Goal: Find contact information: Find contact information

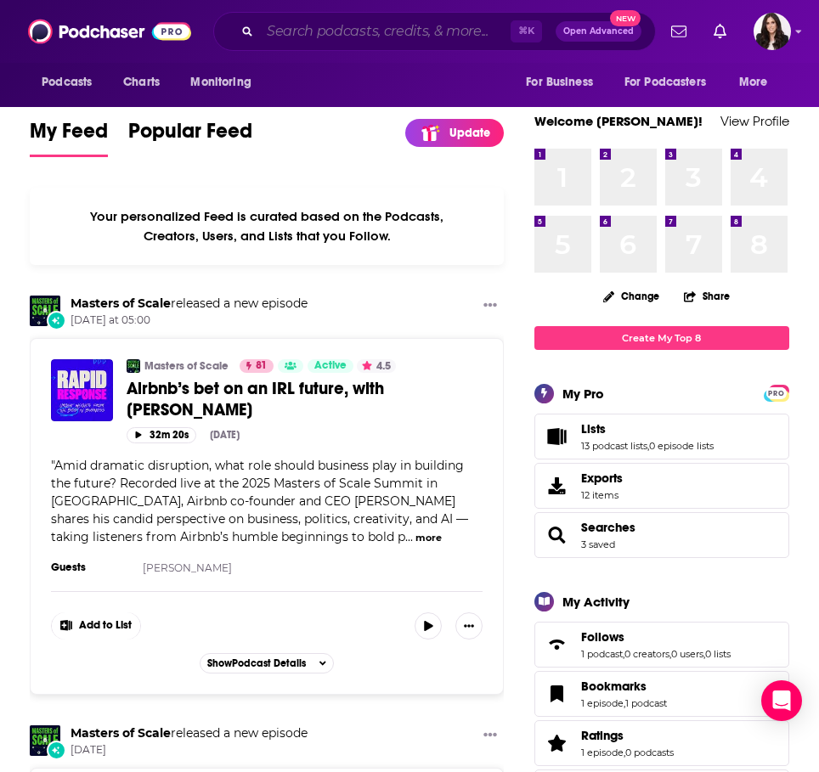
click at [328, 27] on input "Search podcasts, credits, & more..." at bounding box center [385, 31] width 251 height 27
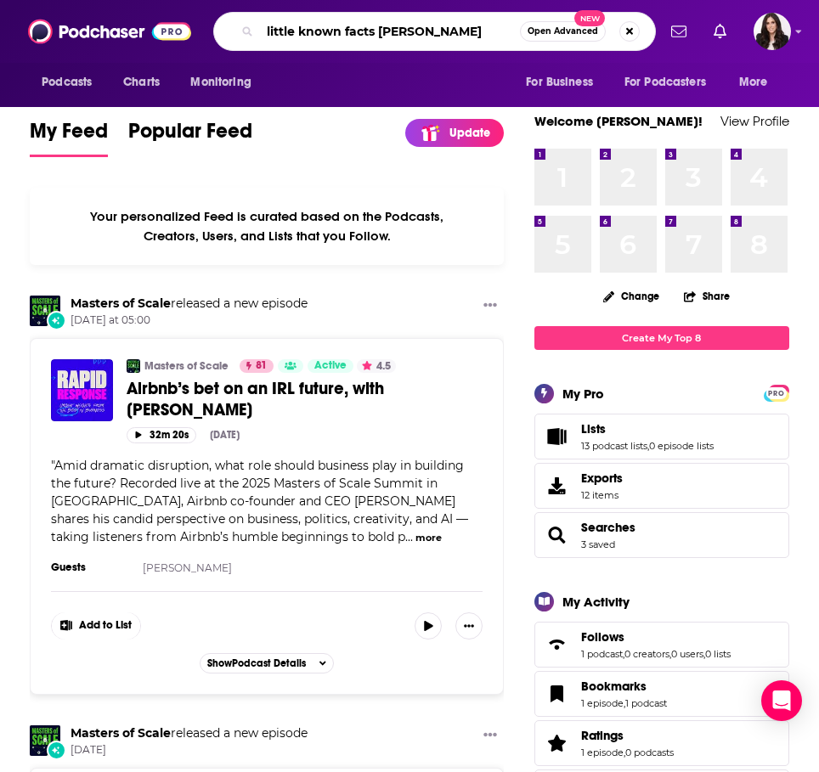
type input "little known facts [PERSON_NAME]"
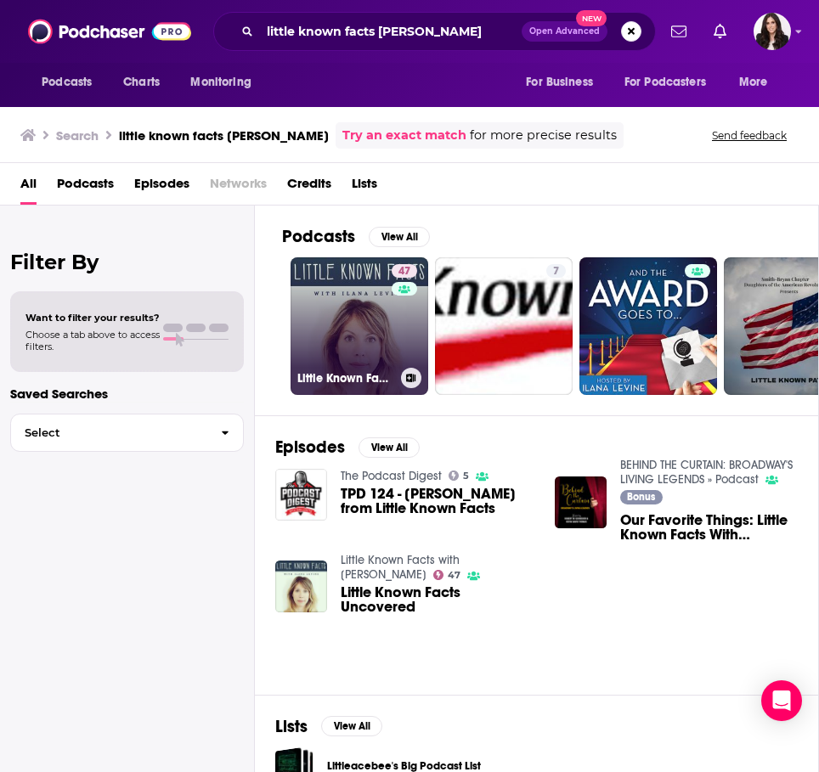
click at [357, 341] on link "47 Little Known Facts with [PERSON_NAME]" at bounding box center [359, 326] width 138 height 138
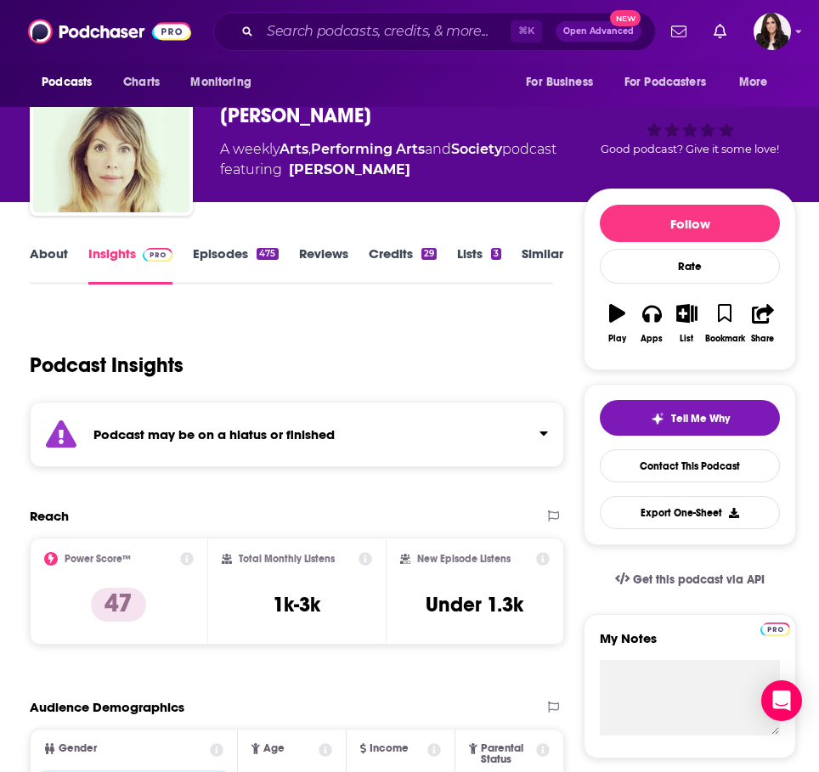
scroll to position [62, 0]
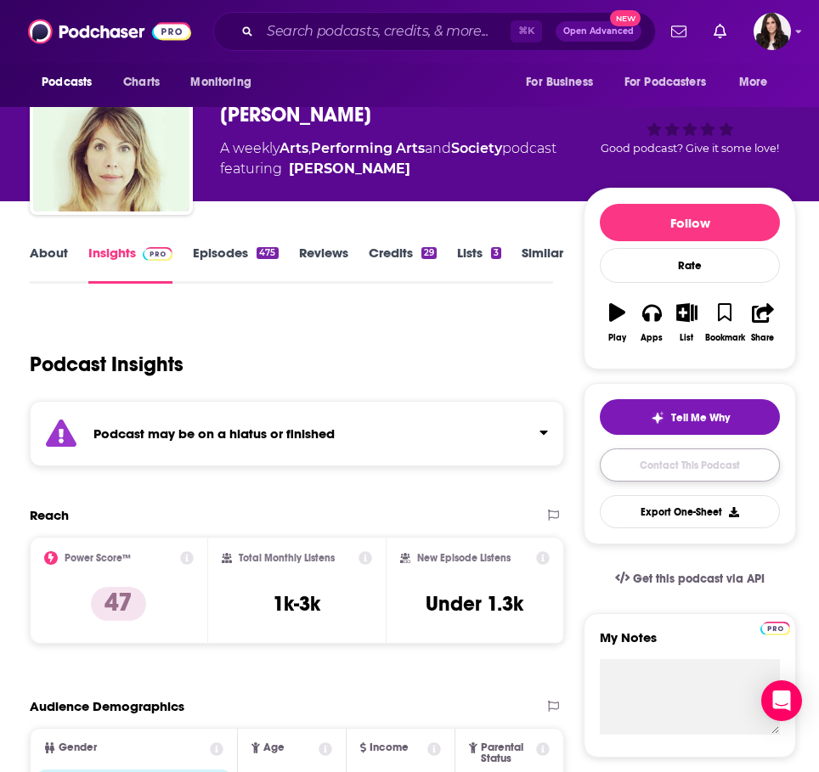
click at [630, 468] on link "Contact This Podcast" at bounding box center [690, 464] width 180 height 33
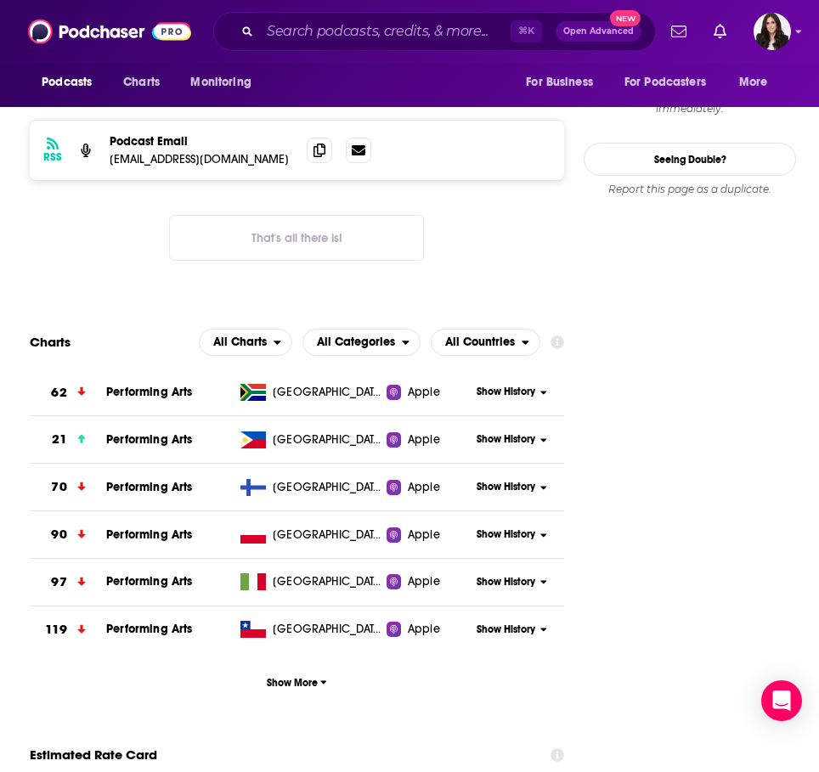
scroll to position [1541, 0]
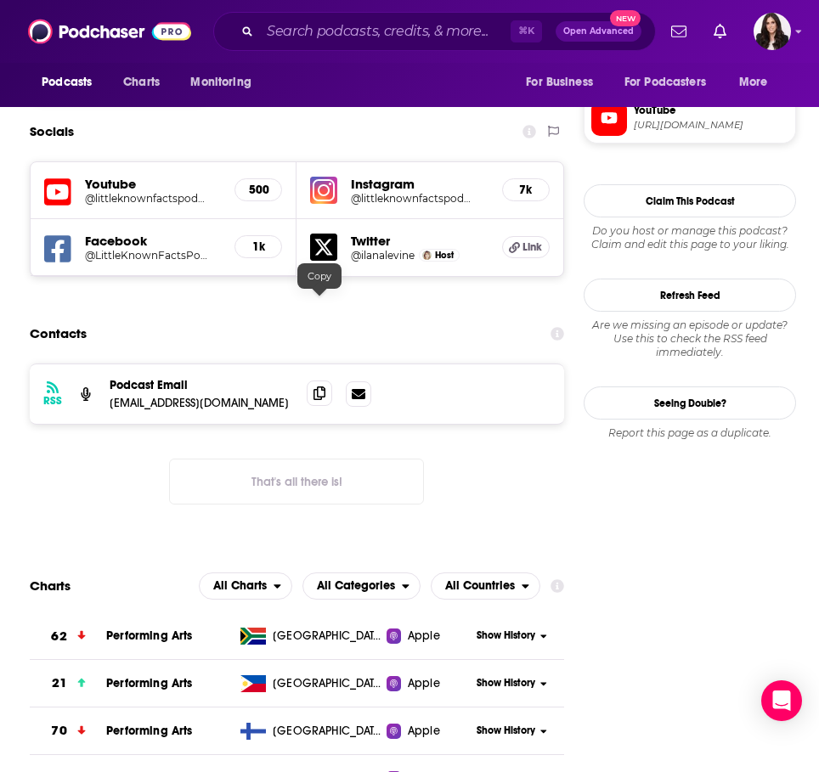
click at [320, 386] on icon at bounding box center [319, 393] width 12 height 14
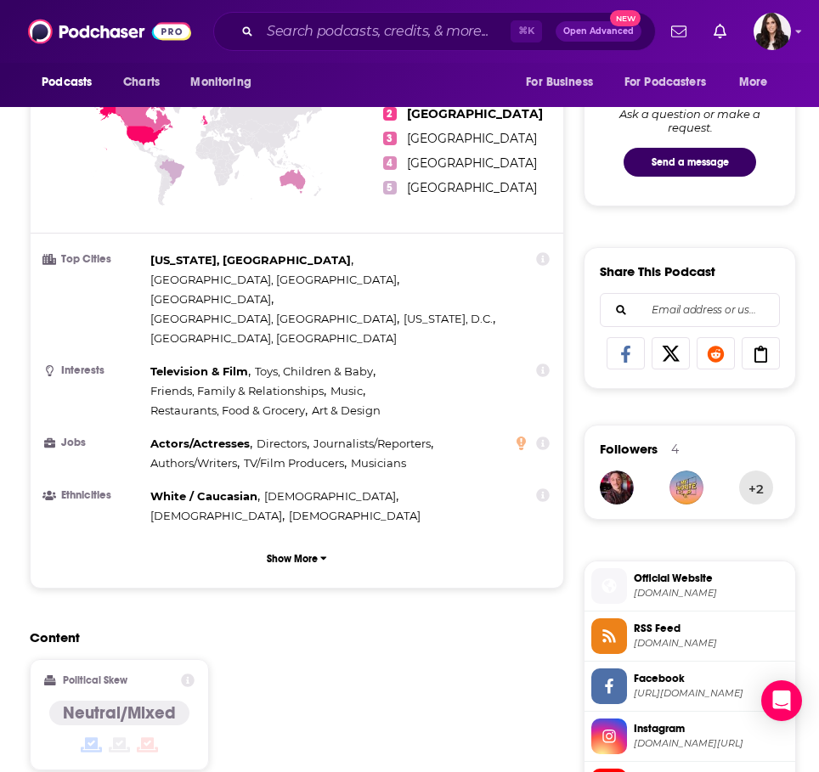
scroll to position [824, 0]
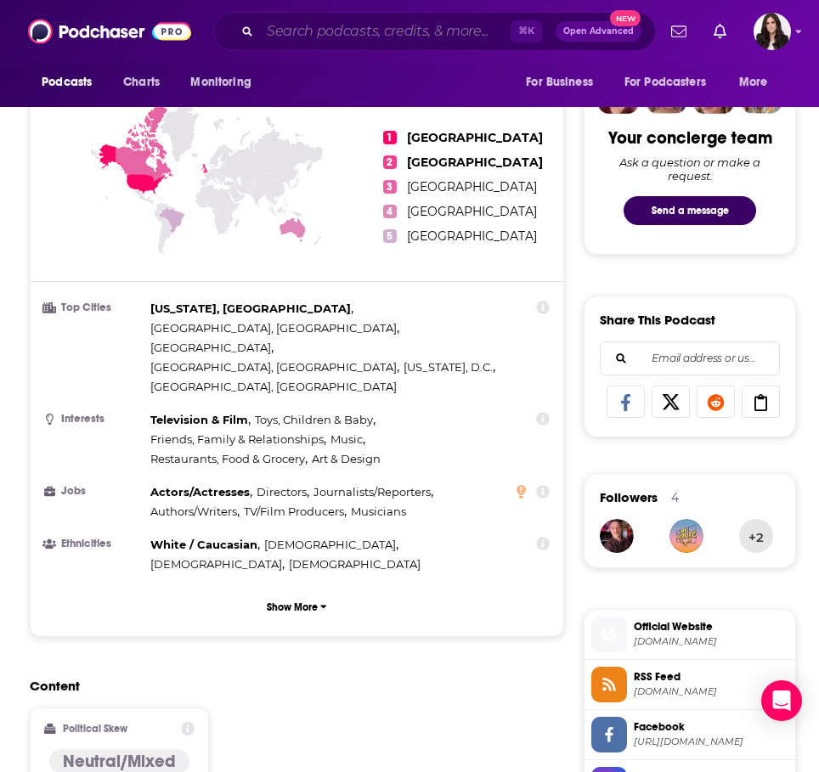
click at [349, 30] on input "Search podcasts, credits, & more..." at bounding box center [385, 31] width 251 height 27
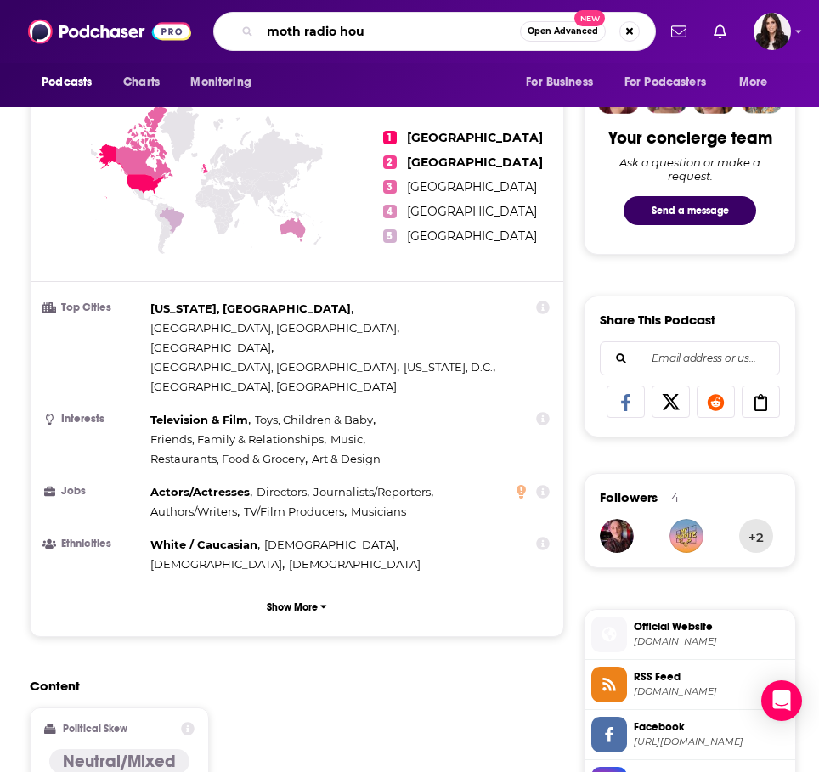
type input "moth radio hour"
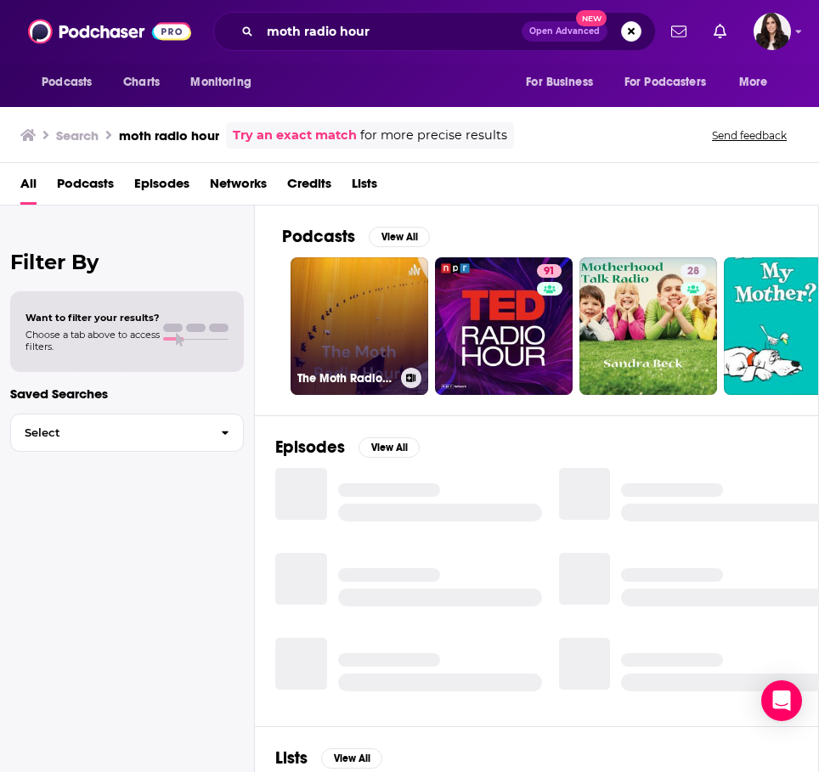
click at [359, 309] on link "The Moth Radio Hour : The Love Hurts SLAM" at bounding box center [359, 326] width 138 height 138
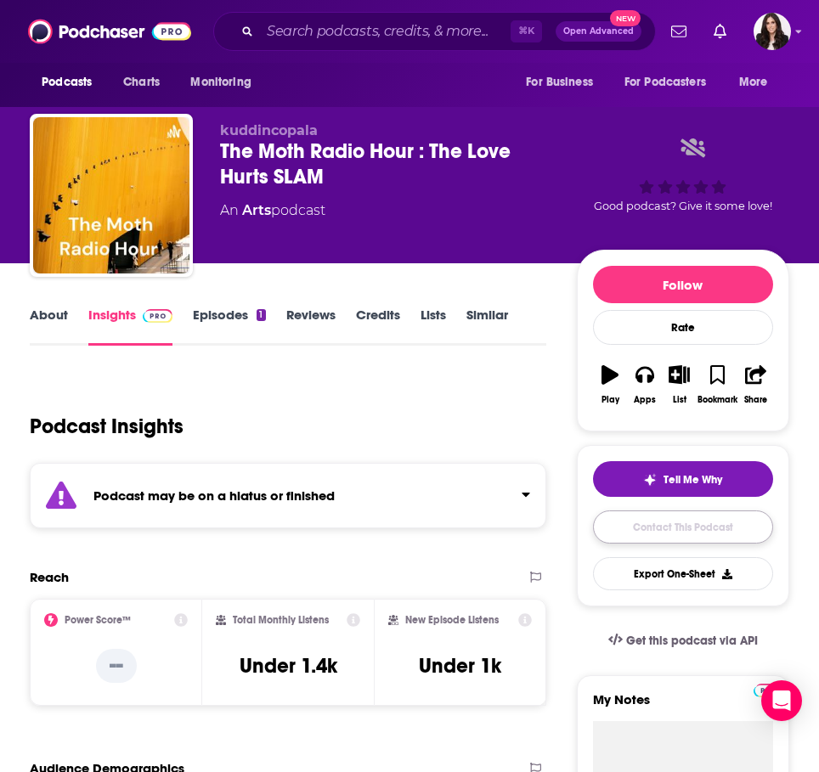
click at [651, 538] on link "Contact This Podcast" at bounding box center [683, 526] width 180 height 33
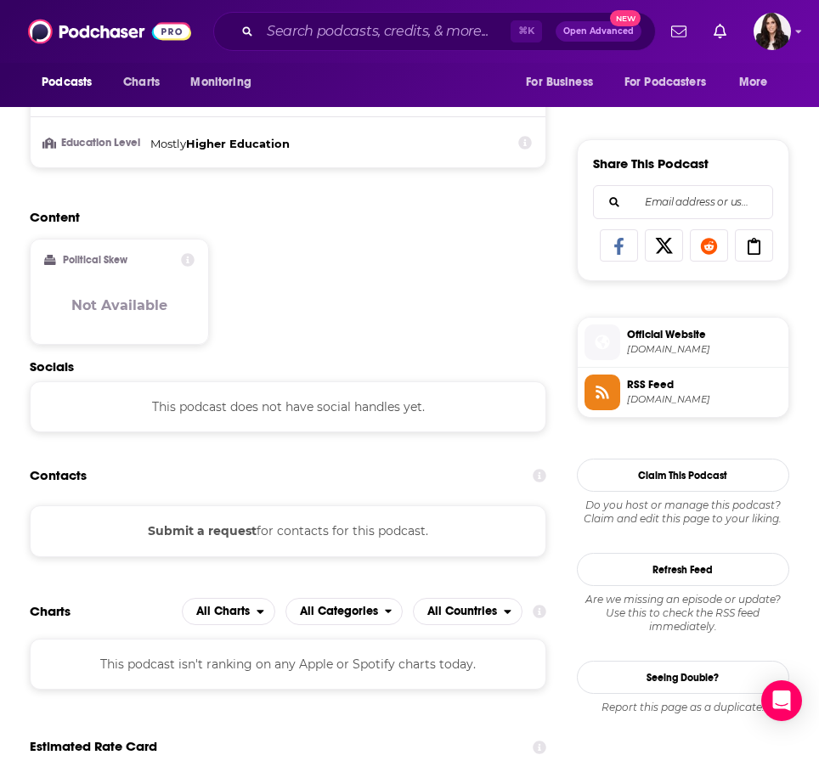
scroll to position [984, 0]
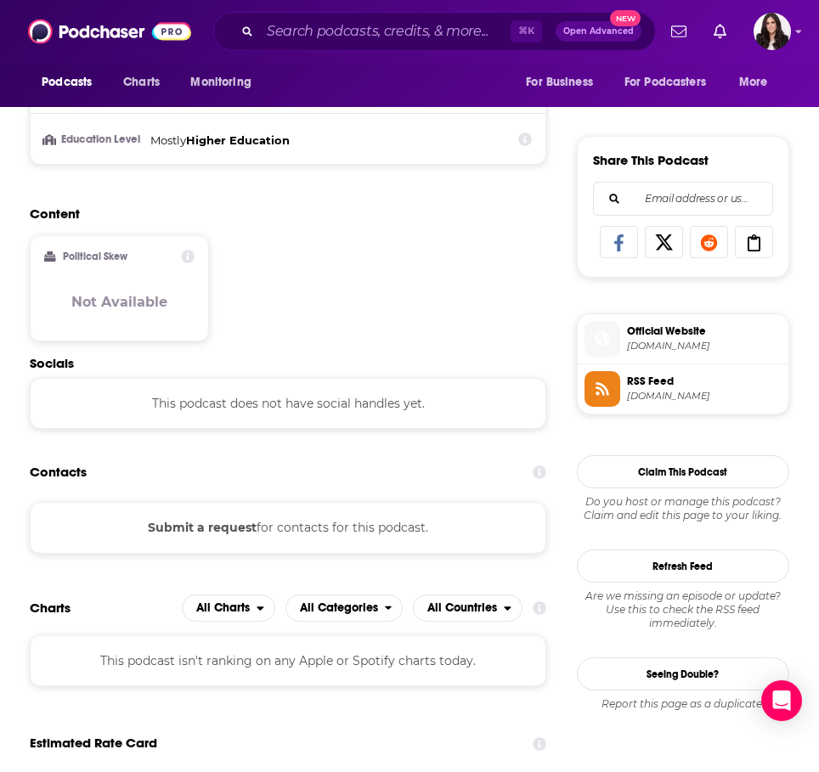
click at [212, 522] on button "Submit a request" at bounding box center [202, 527] width 109 height 19
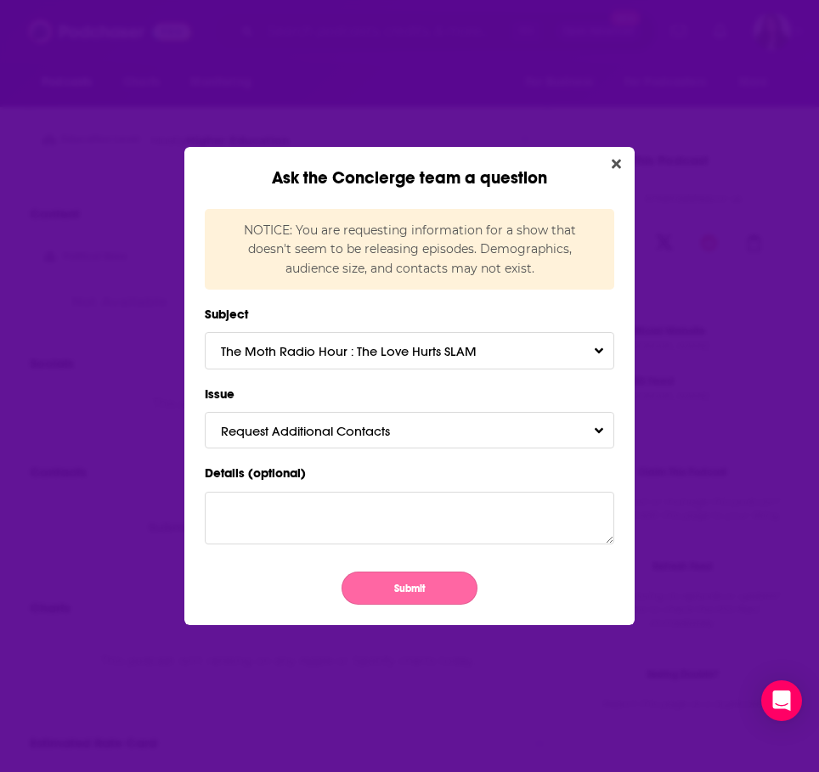
click at [402, 589] on button "Submit" at bounding box center [409, 588] width 136 height 33
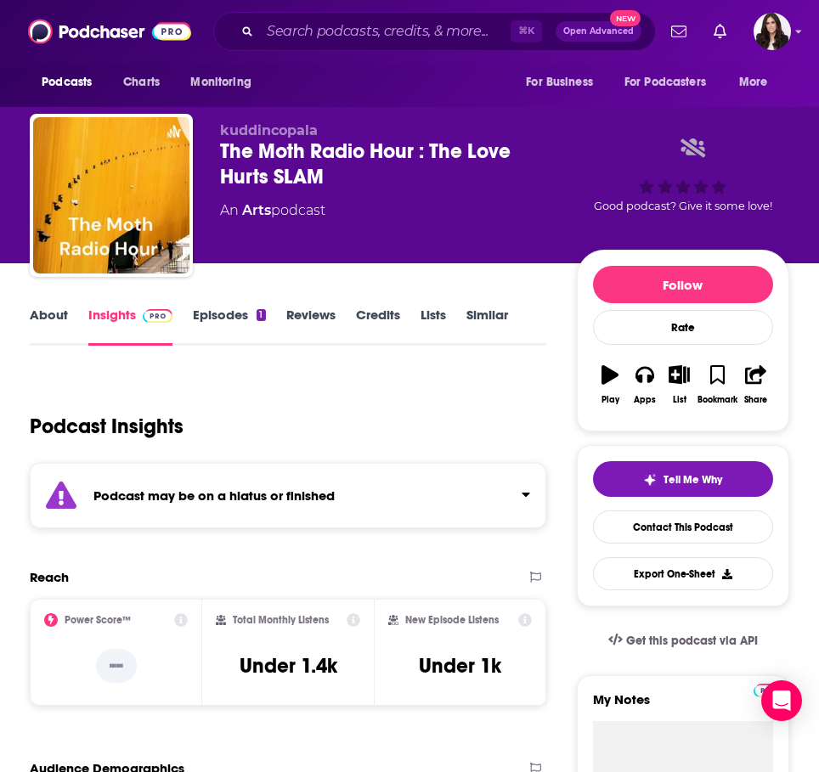
scroll to position [984, 0]
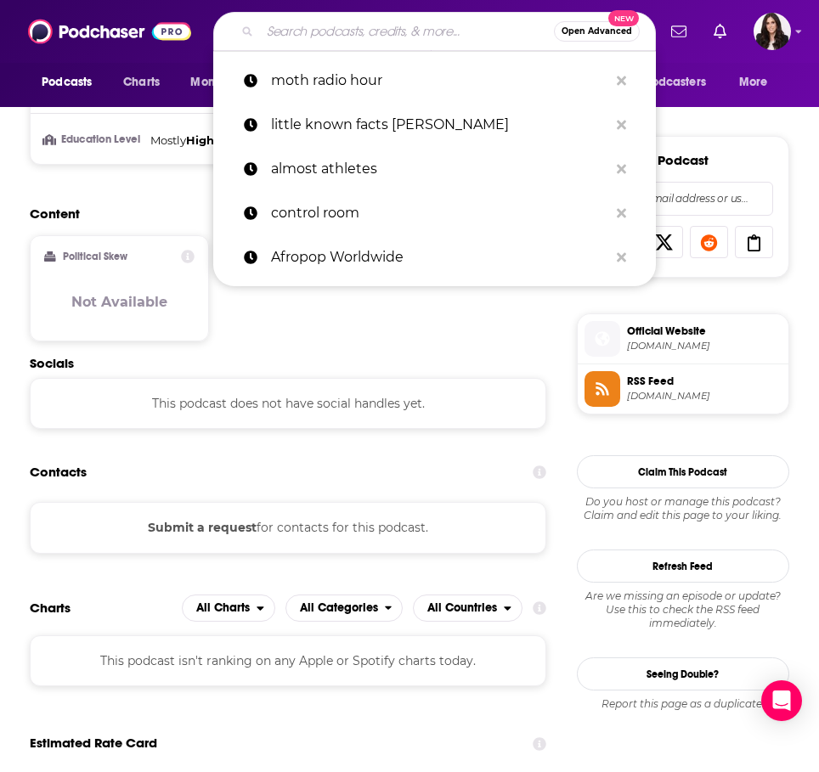
click at [335, 34] on input "Search podcasts, credits, & more..." at bounding box center [407, 31] width 294 height 27
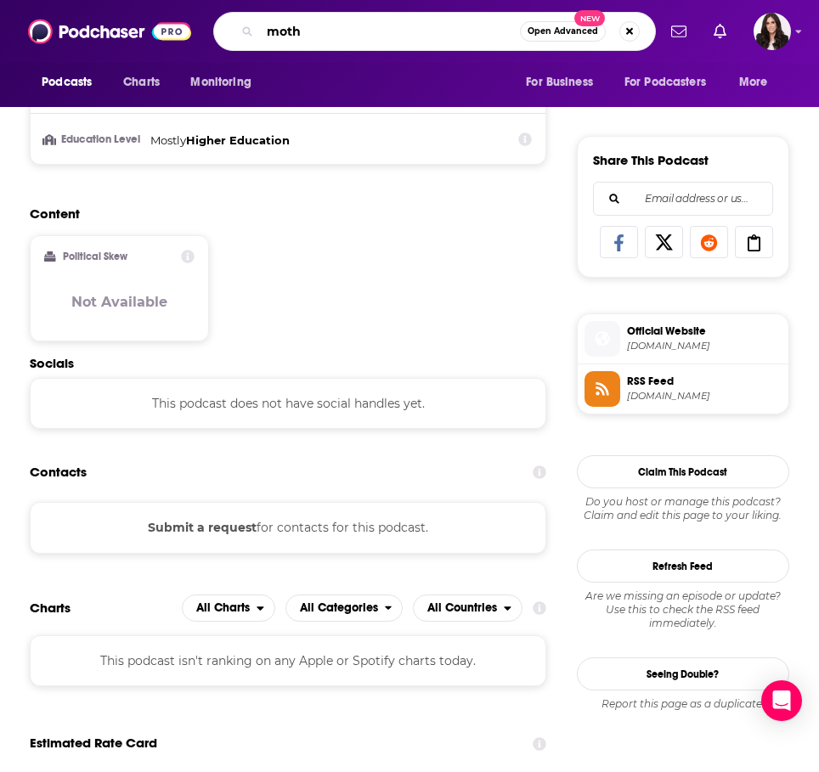
type input "moth"
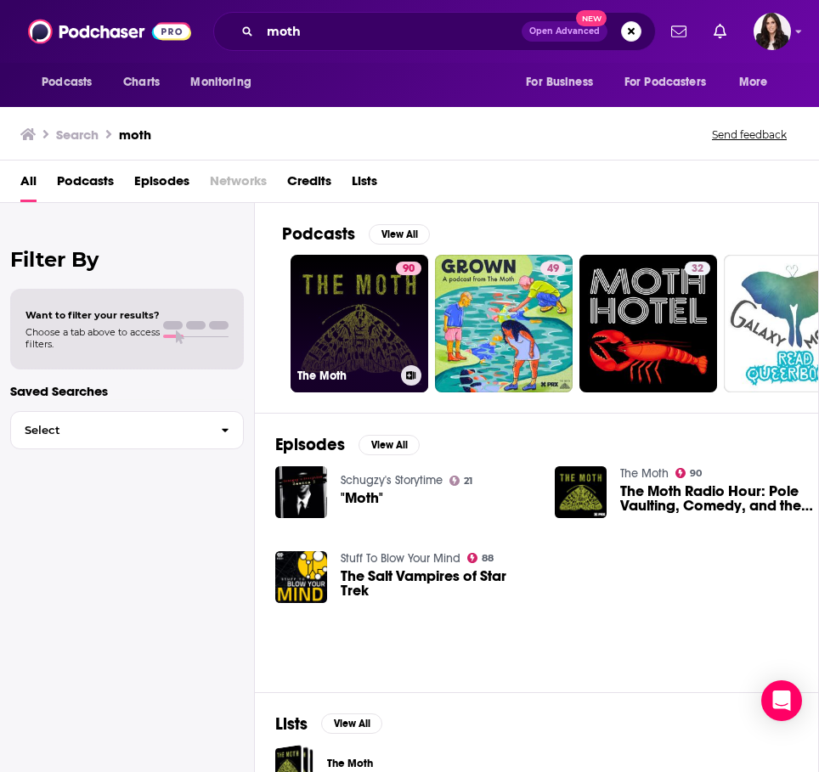
click at [322, 349] on link "90 The Moth" at bounding box center [359, 324] width 138 height 138
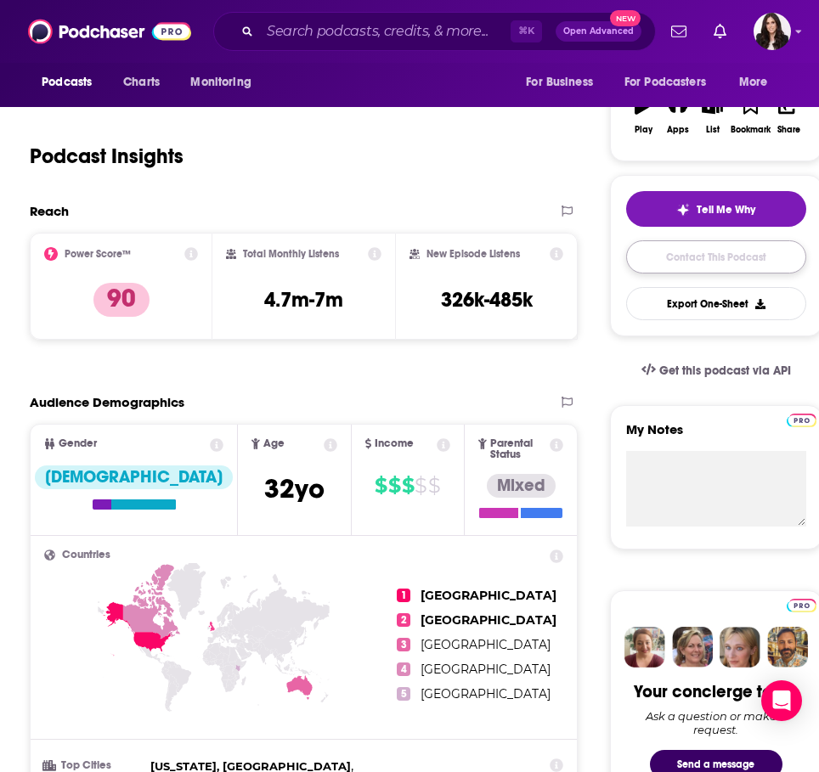
click at [707, 264] on link "Contact This Podcast" at bounding box center [716, 256] width 180 height 33
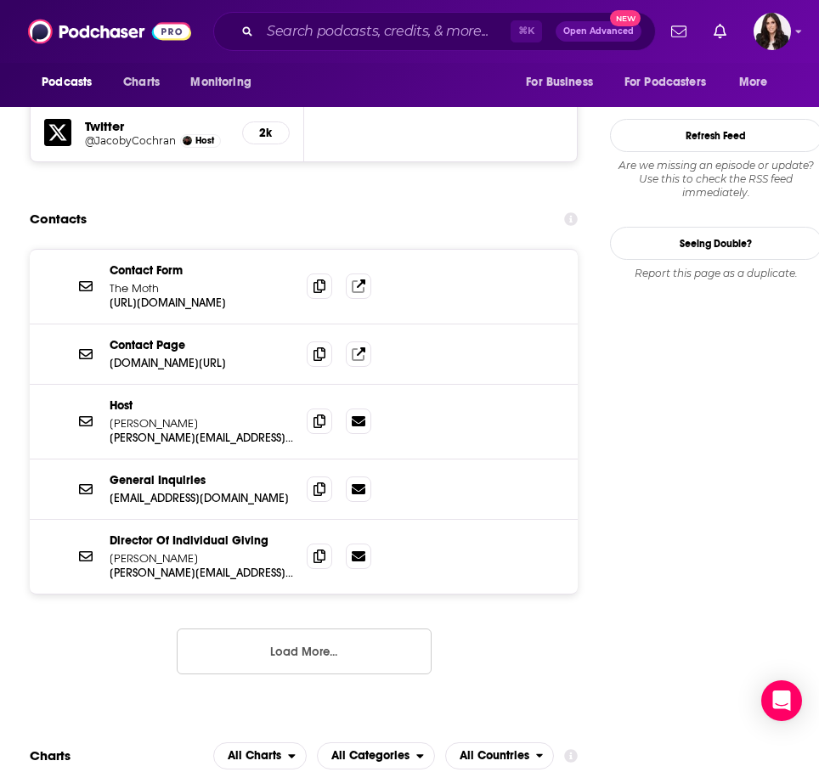
scroll to position [1750, 0]
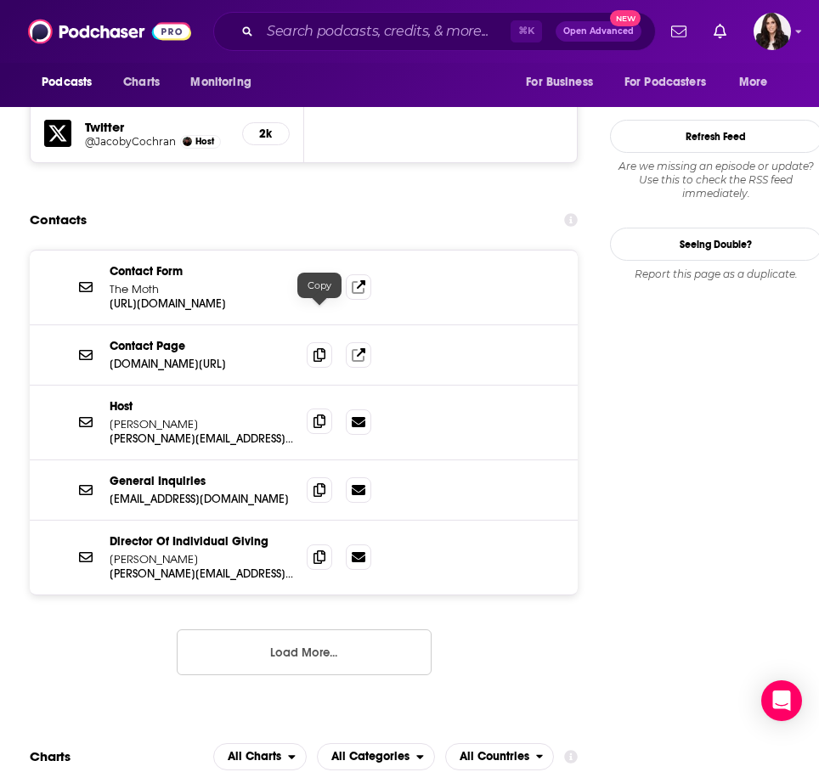
click at [318, 414] on icon at bounding box center [319, 421] width 12 height 14
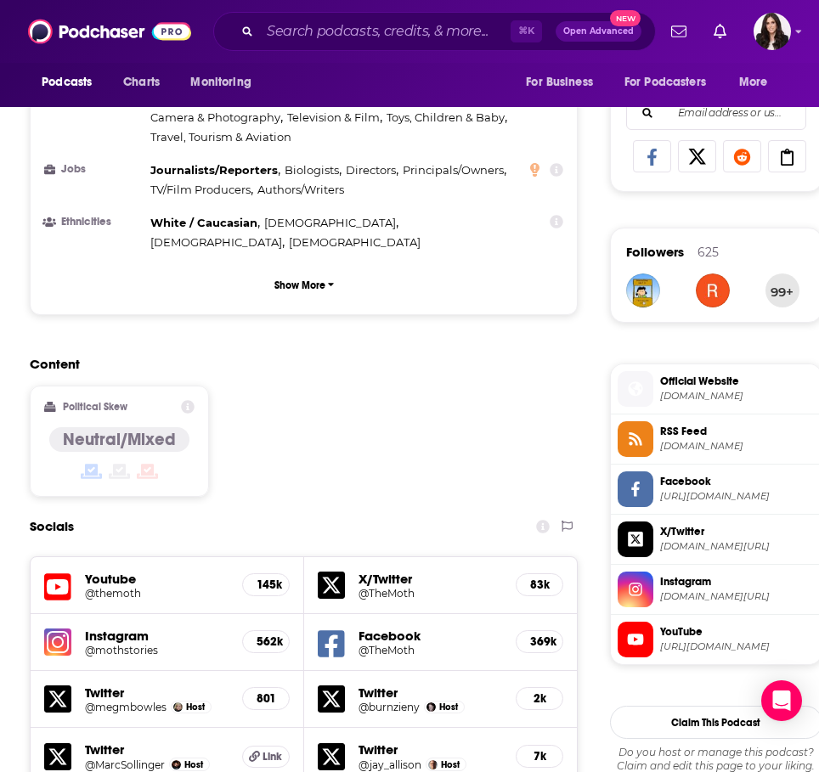
scroll to position [1074, 0]
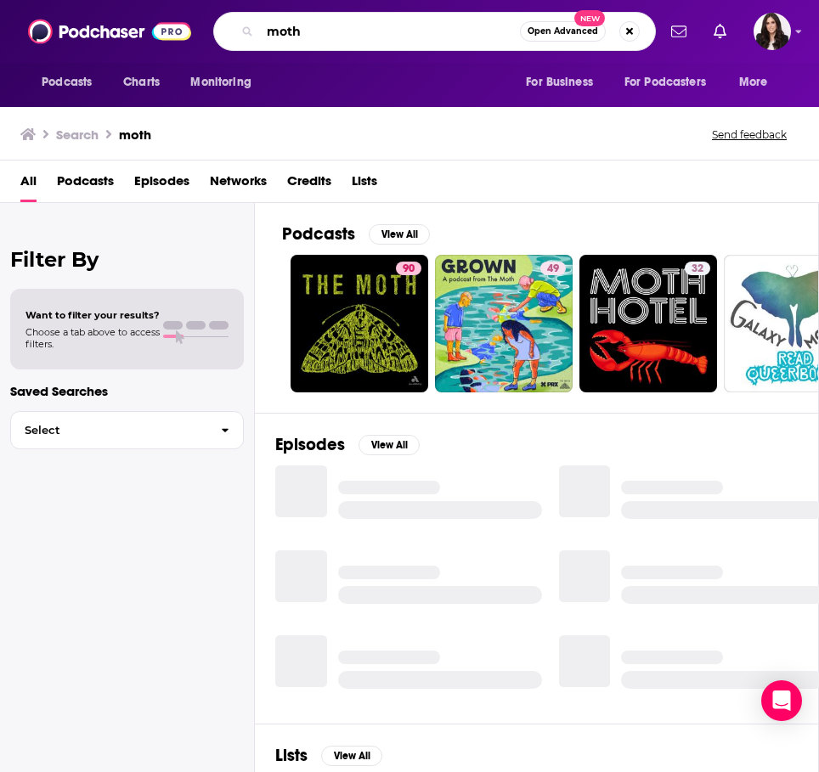
drag, startPoint x: 315, startPoint y: 31, endPoint x: 227, endPoint y: 30, distance: 88.3
click at [227, 30] on div "moth Open Advanced New" at bounding box center [434, 31] width 443 height 39
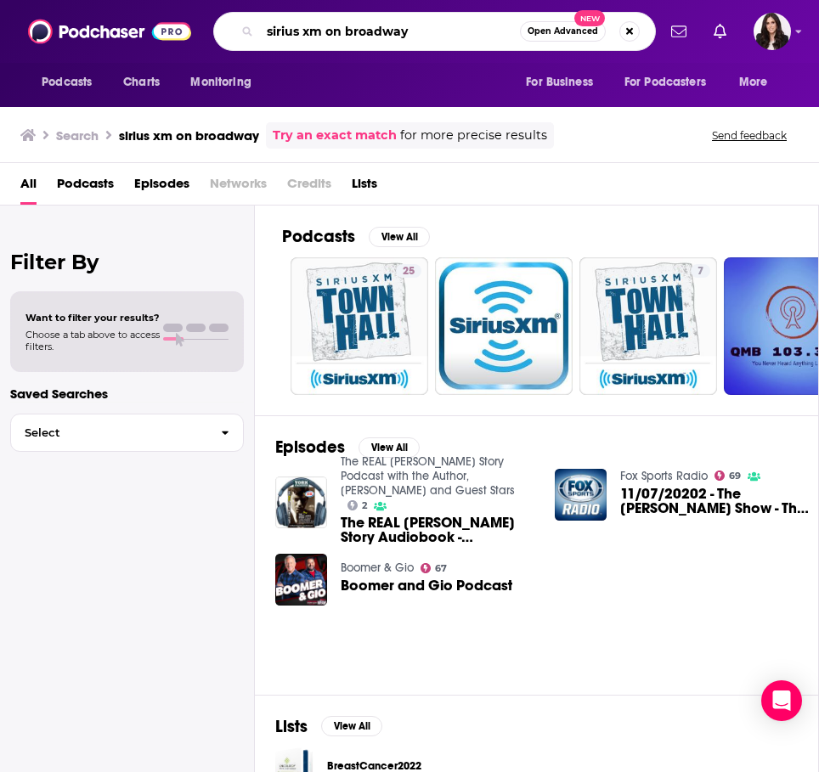
drag, startPoint x: 325, startPoint y: 32, endPoint x: 209, endPoint y: 25, distance: 116.6
click at [209, 25] on div "Podcasts Charts Monitoring sirius xm on broadway Open Advanced New For Business…" at bounding box center [428, 31] width 456 height 39
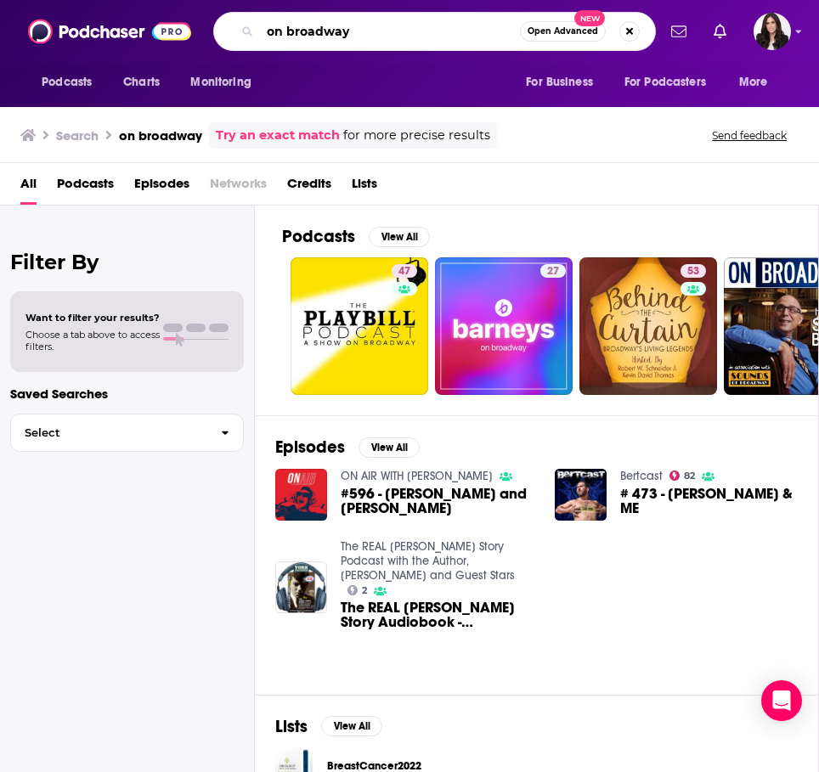
drag, startPoint x: 375, startPoint y: 34, endPoint x: 110, endPoint y: 32, distance: 265.0
click at [110, 32] on div "Podcasts Charts Monitoring on broadway Open Advanced New For Business For Podca…" at bounding box center [409, 31] width 819 height 63
type input "stage left"
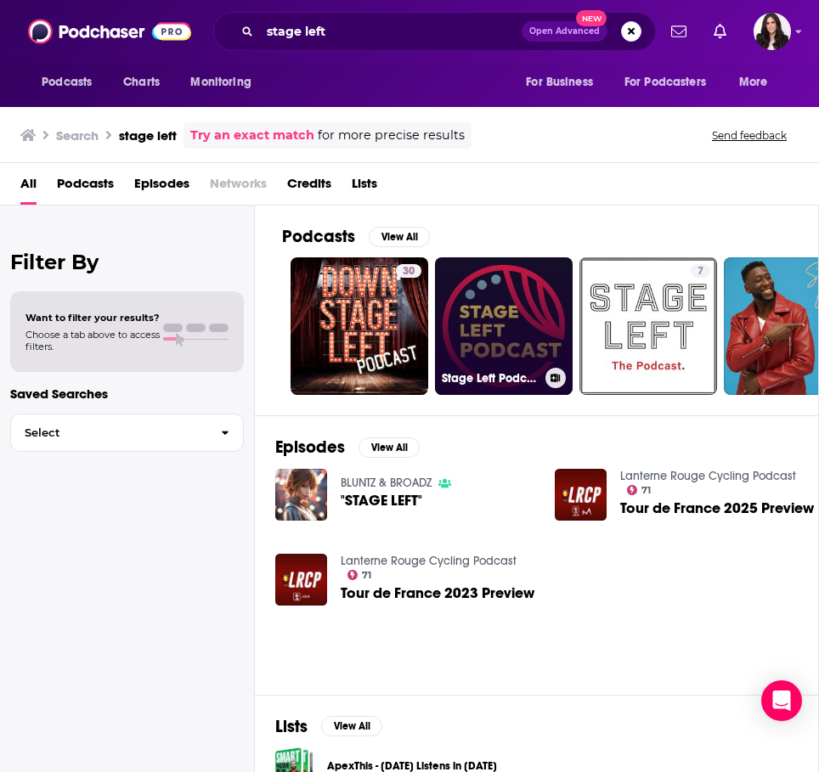
click at [479, 334] on link "Stage Left Podcast" at bounding box center [504, 326] width 138 height 138
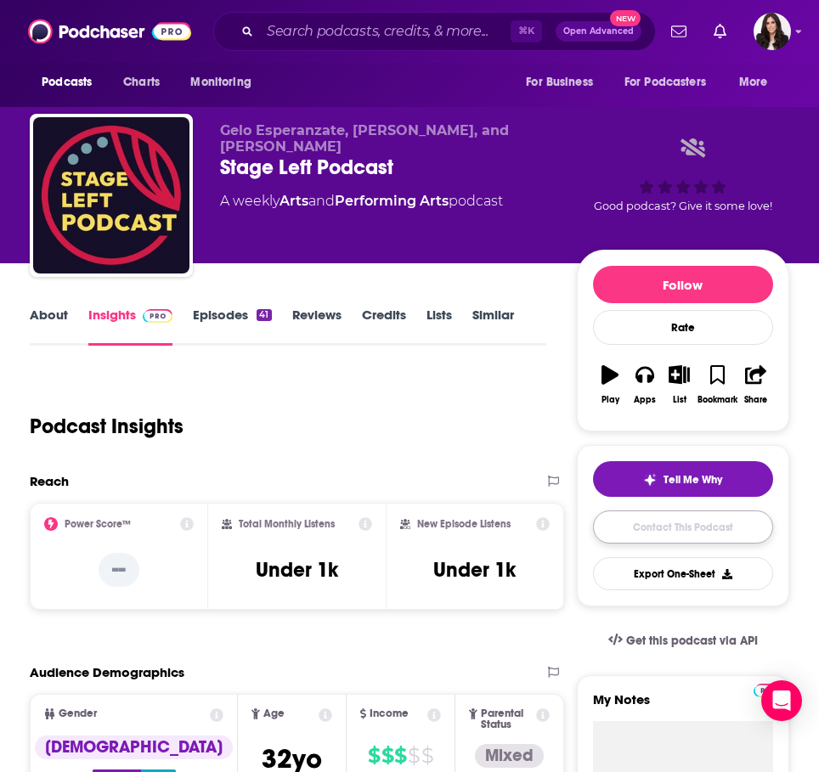
click at [641, 533] on link "Contact This Podcast" at bounding box center [683, 526] width 180 height 33
click at [349, 27] on input "Search podcasts, credits, & more..." at bounding box center [385, 31] width 251 height 27
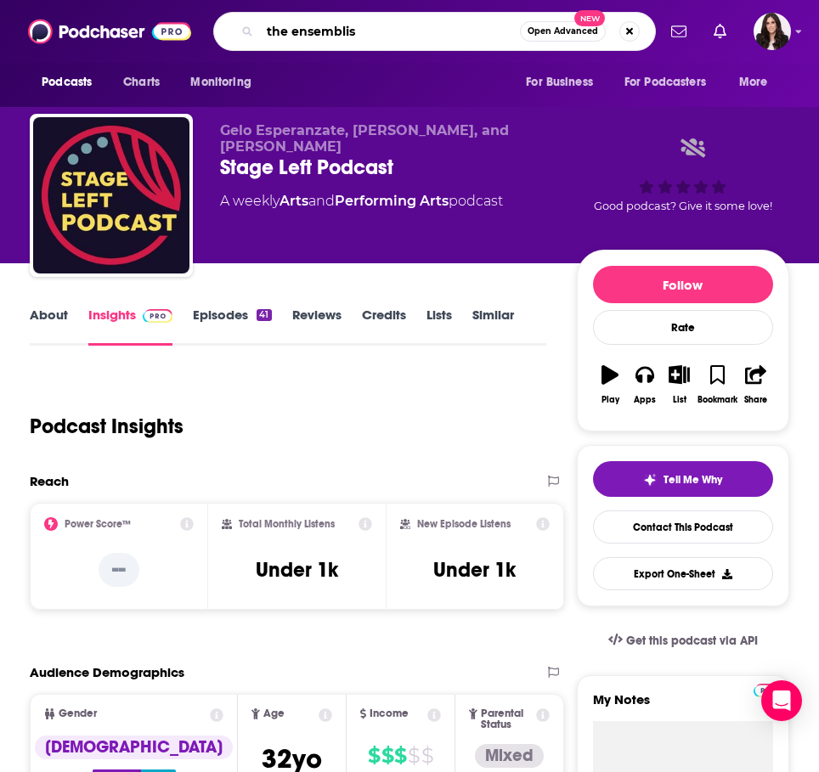
type input "the ensemblist"
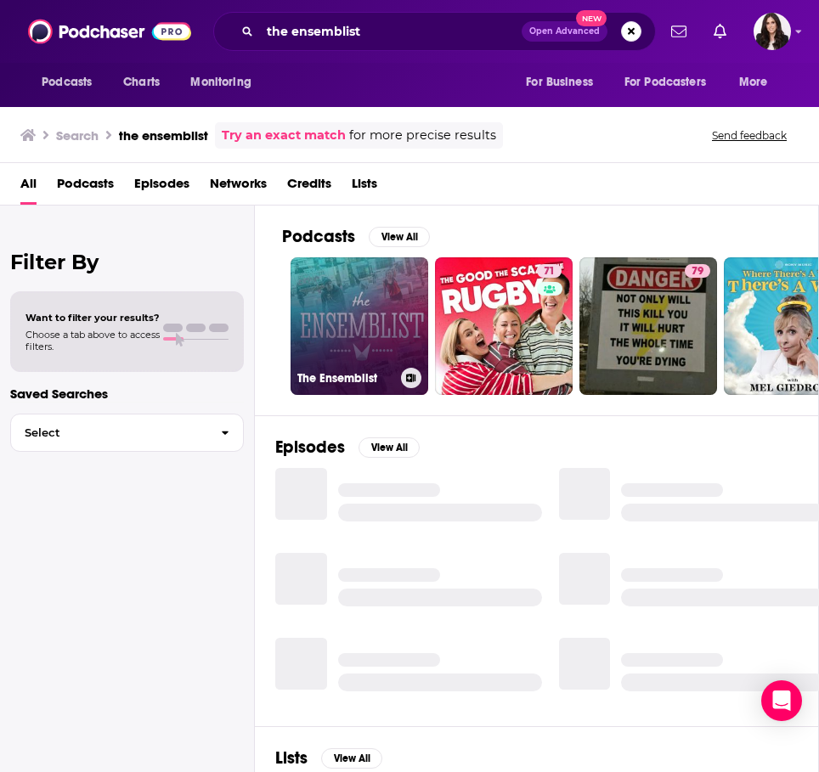
click at [365, 350] on link "The Ensemblist" at bounding box center [359, 326] width 138 height 138
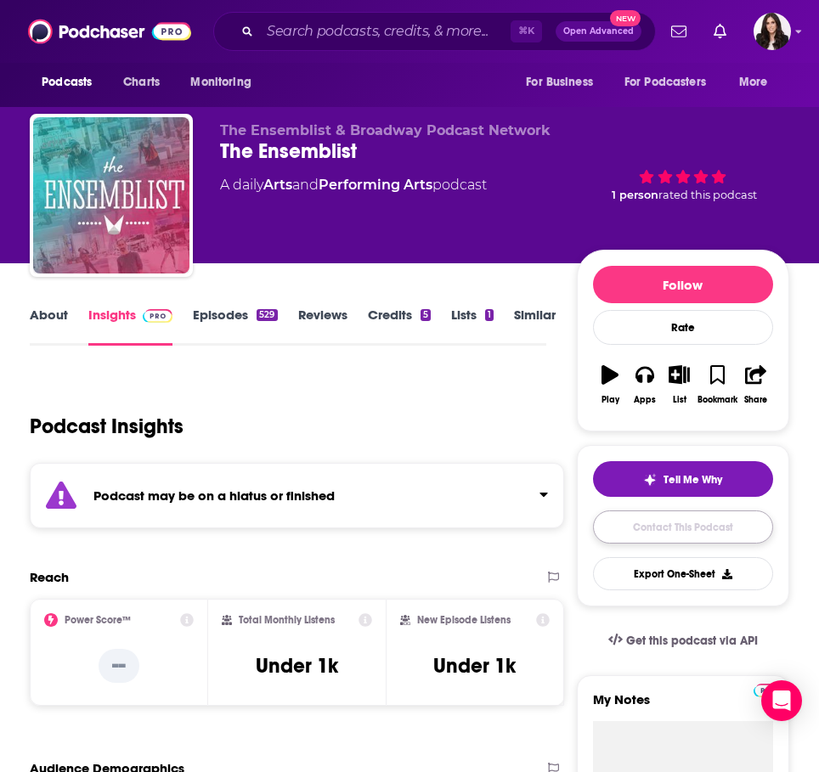
click at [610, 534] on link "Contact This Podcast" at bounding box center [683, 526] width 180 height 33
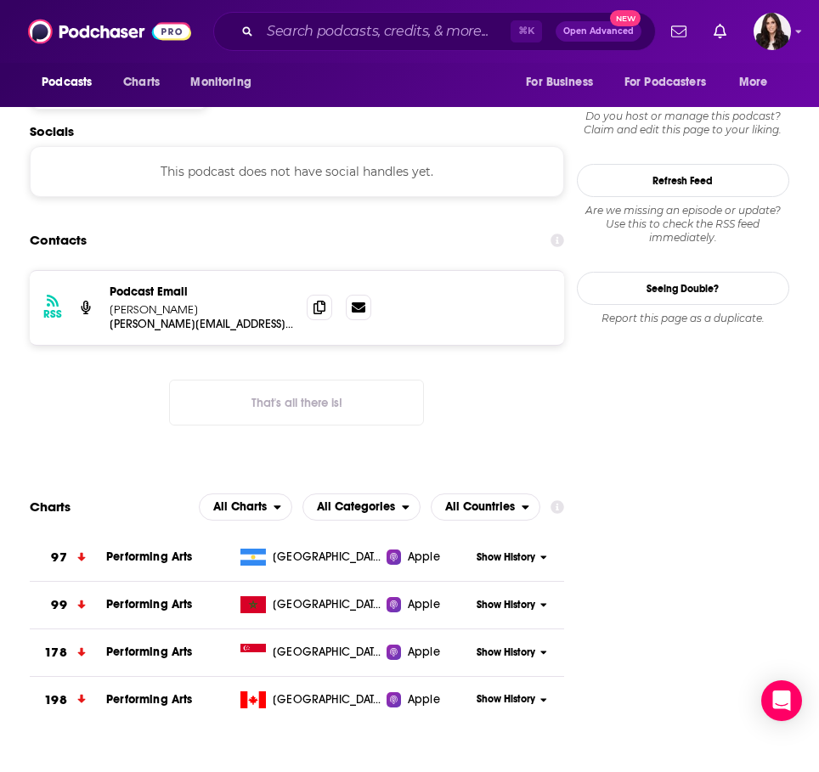
scroll to position [1497, 0]
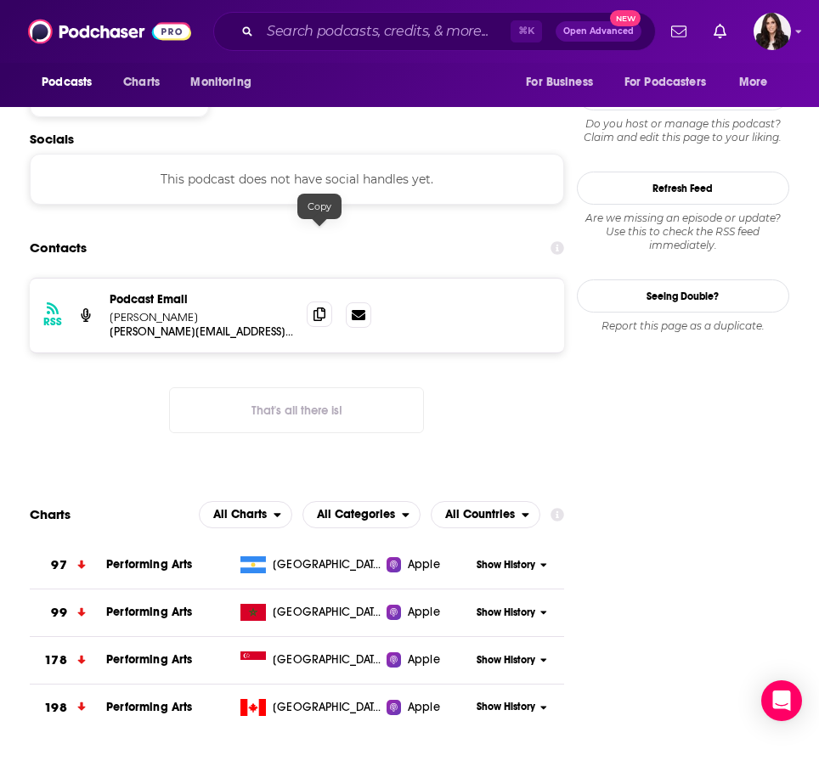
click at [315, 307] on icon at bounding box center [319, 314] width 12 height 14
click at [358, 36] on input "Search podcasts, credits, & more..." at bounding box center [385, 31] width 251 height 27
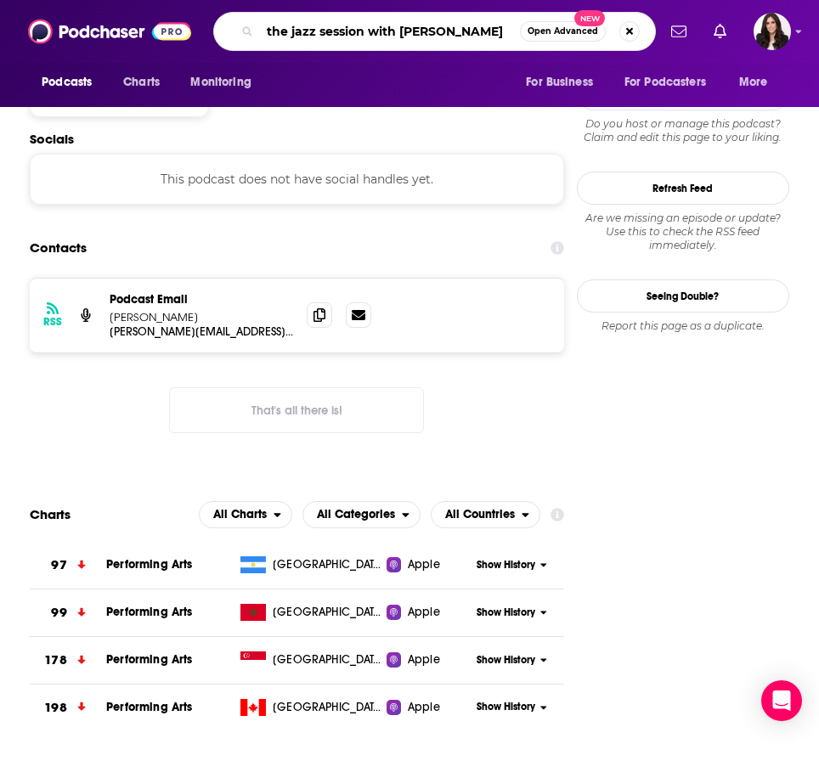
type input "the jazz session with [PERSON_NAME]"
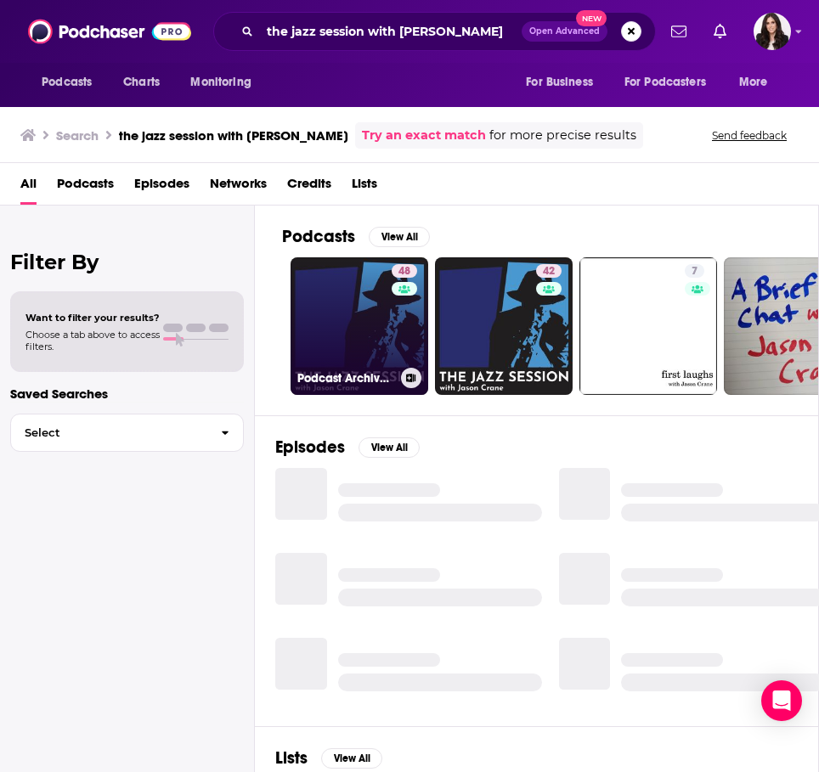
click at [344, 332] on link "48 Podcast Archives - The Jazz Session" at bounding box center [359, 326] width 138 height 138
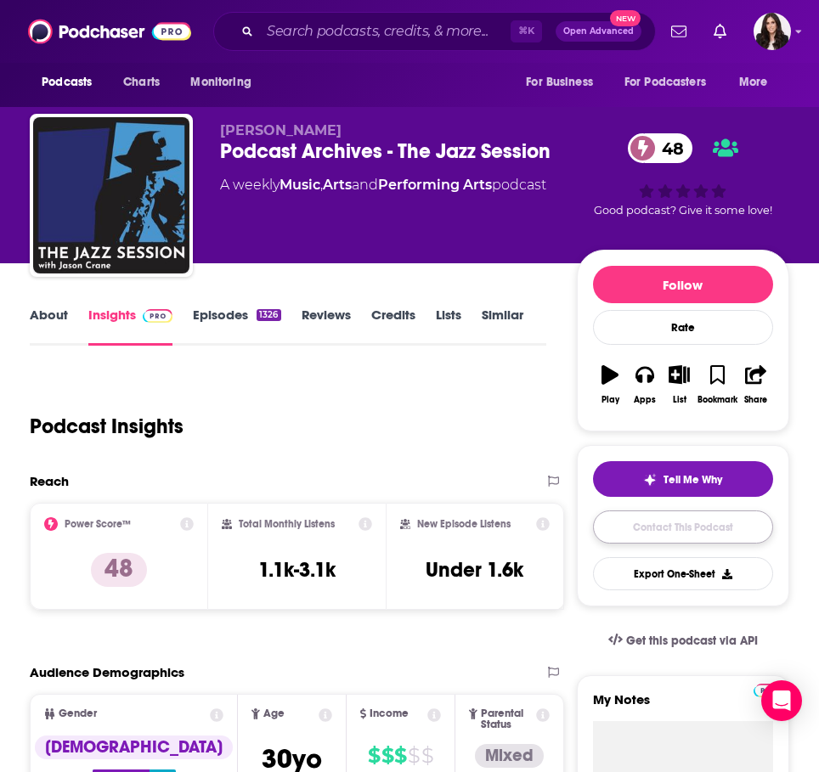
click at [638, 523] on link "Contact This Podcast" at bounding box center [683, 526] width 180 height 33
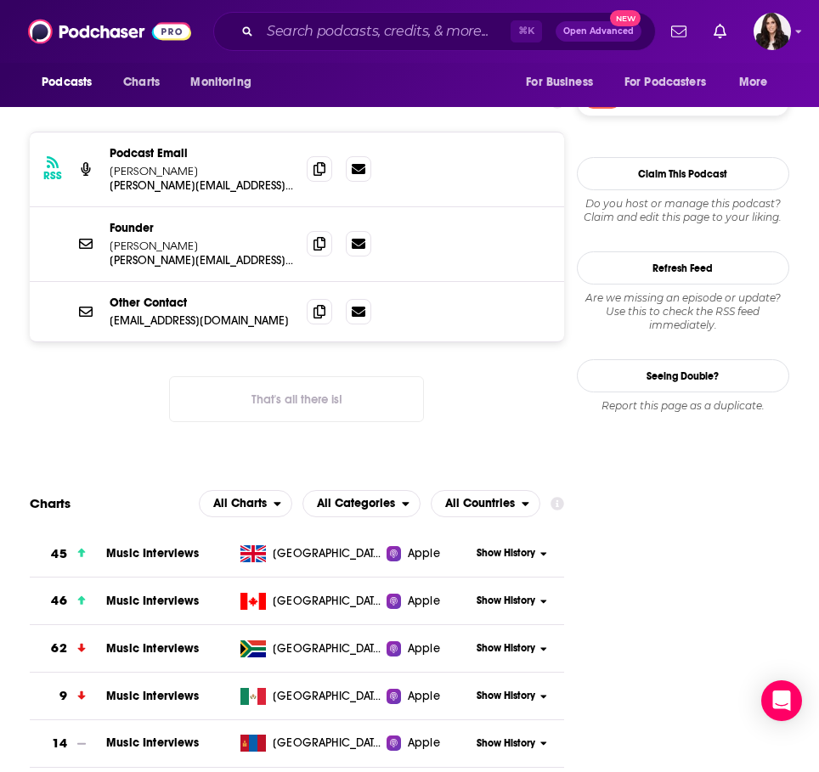
scroll to position [1601, 0]
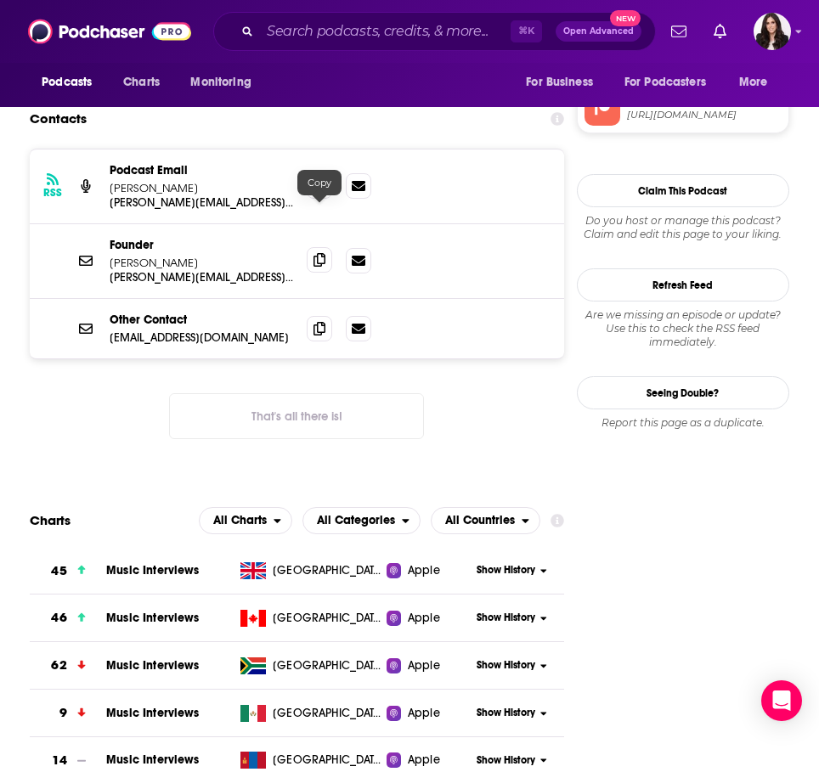
click at [324, 247] on span at bounding box center [319, 259] width 25 height 25
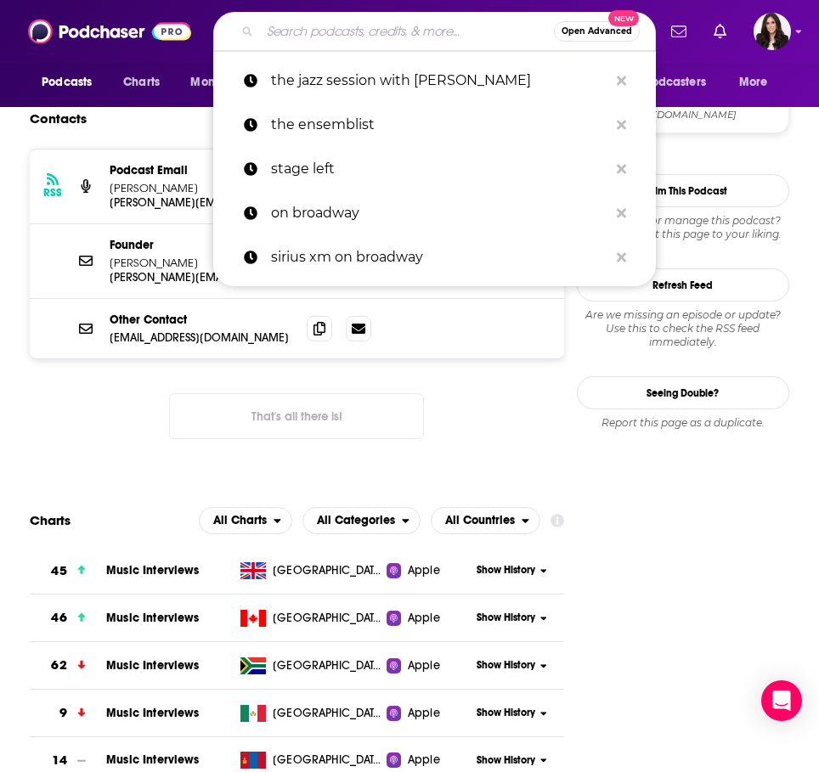
click at [362, 31] on input "Search podcasts, credits, & more..." at bounding box center [407, 31] width 294 height 27
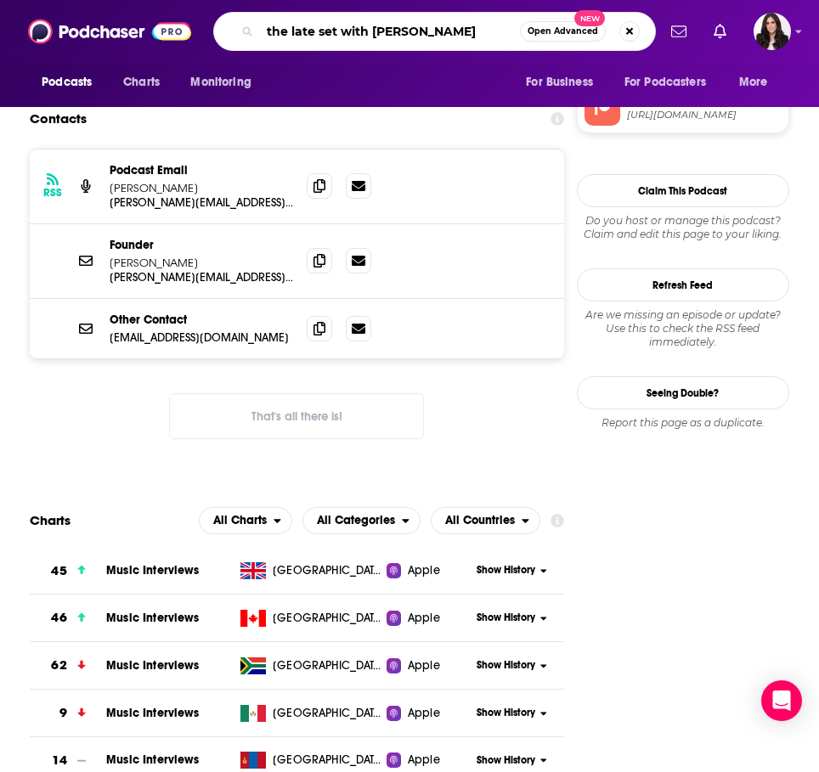
type input "the late set with [PERSON_NAME]"
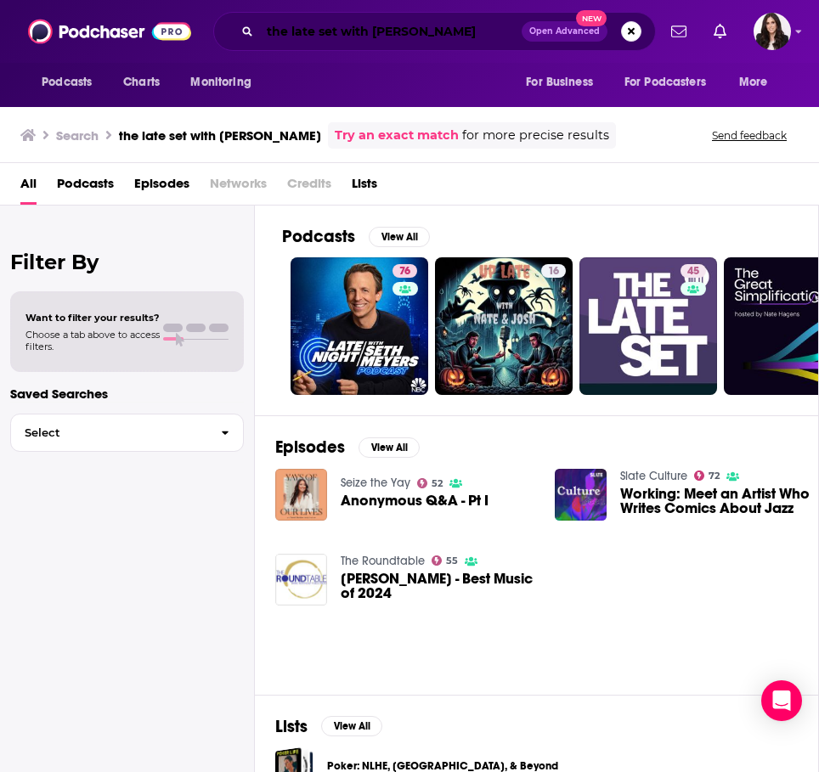
click at [460, 36] on input "the late set with [PERSON_NAME]" at bounding box center [391, 31] width 262 height 27
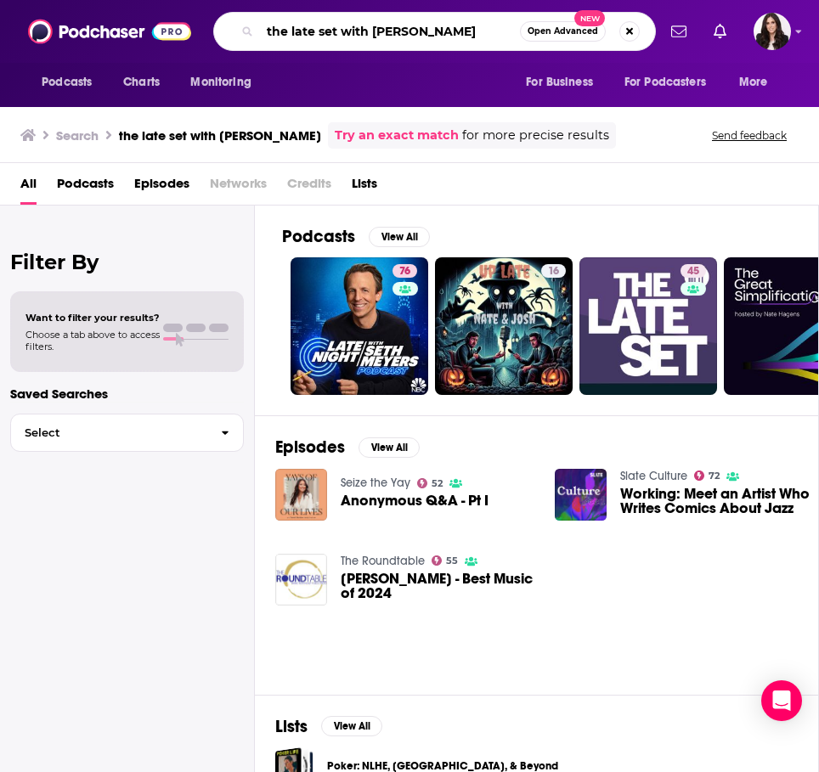
type input "the late set with [PERSON_NAME]"
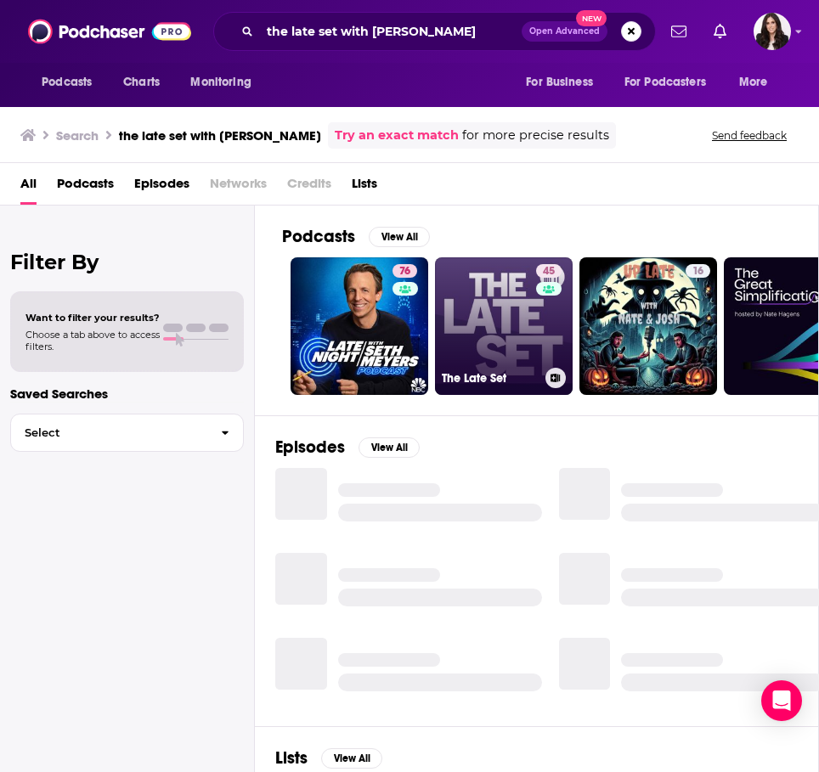
click at [463, 335] on link "45 The Late Set" at bounding box center [504, 326] width 138 height 138
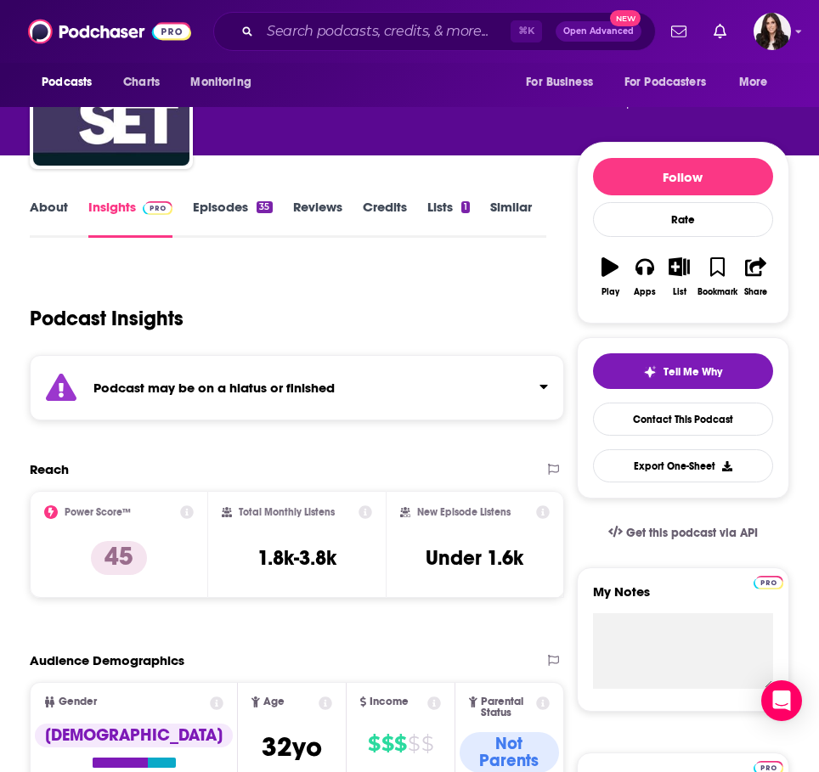
scroll to position [115, 0]
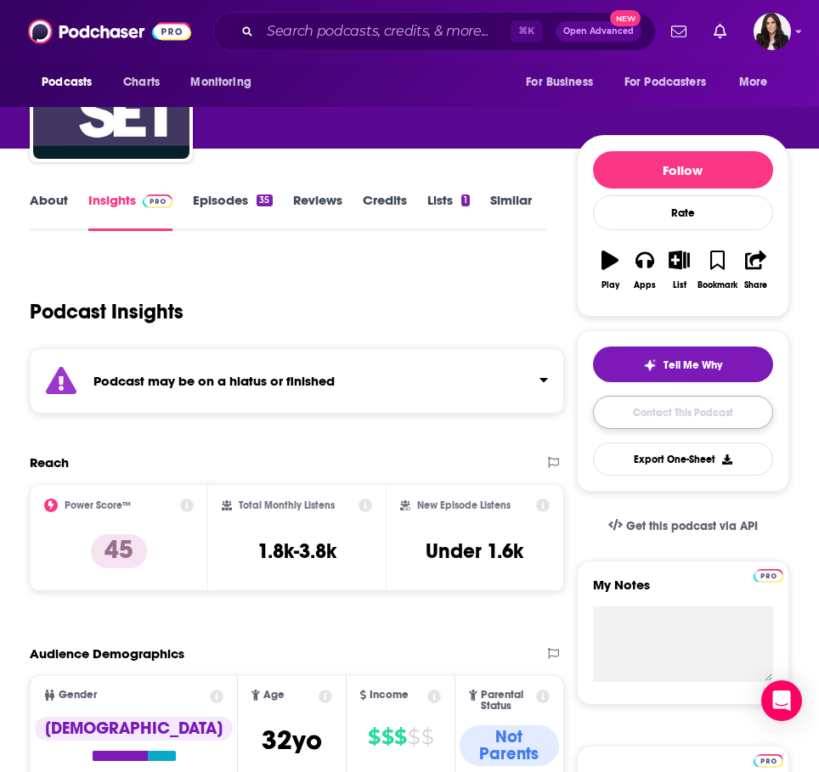
click at [622, 422] on link "Contact This Podcast" at bounding box center [683, 412] width 180 height 33
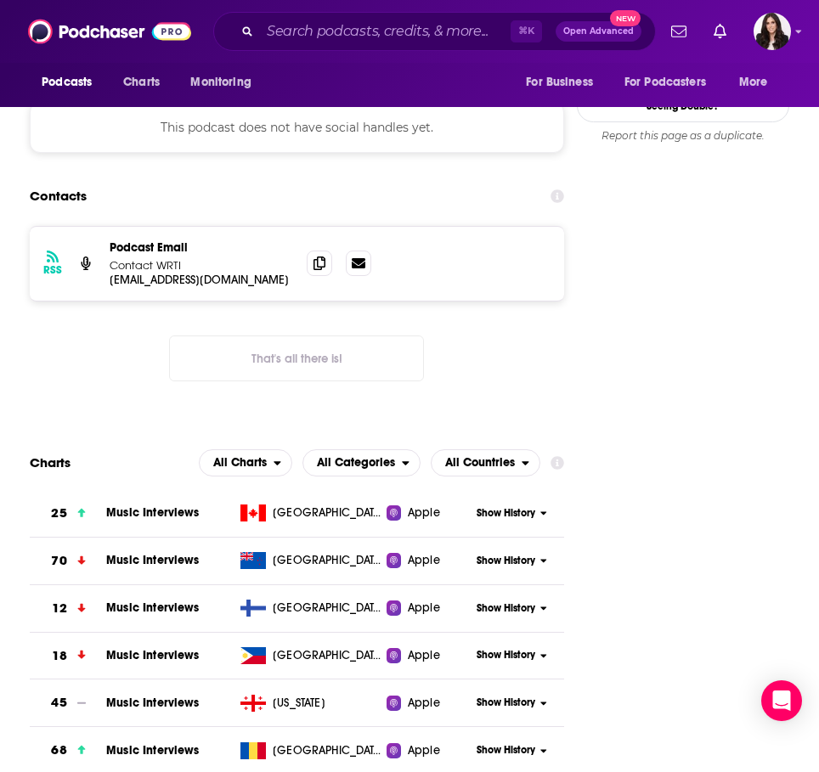
scroll to position [1551, 0]
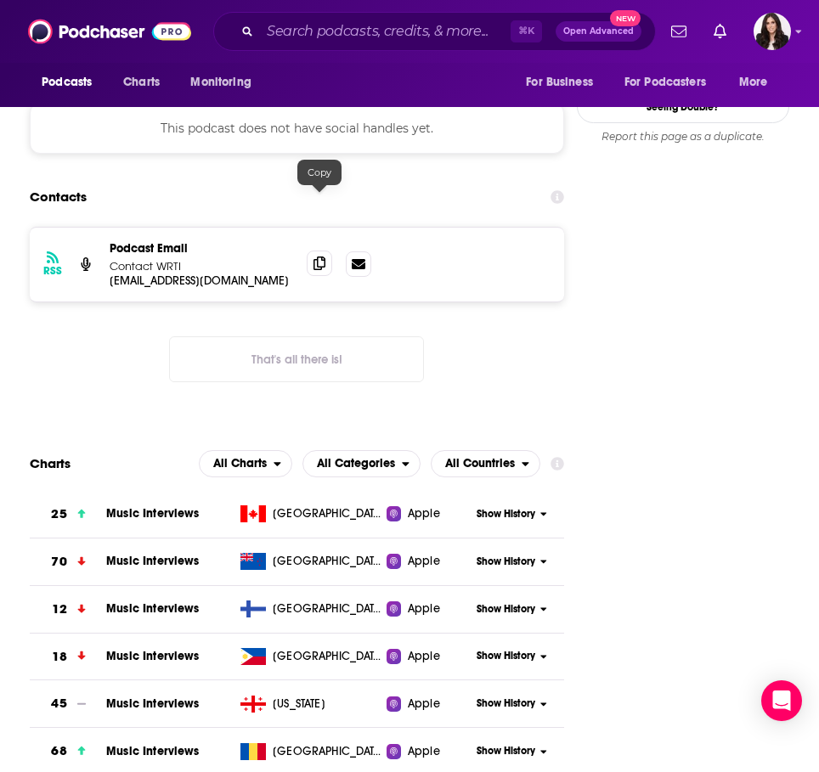
click at [320, 257] on icon at bounding box center [319, 264] width 12 height 14
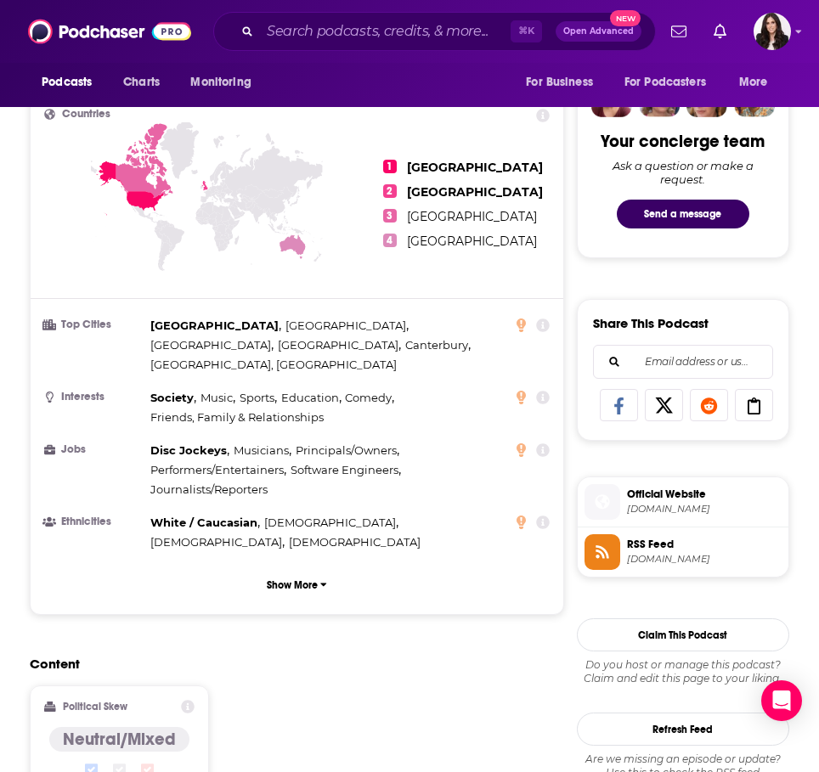
scroll to position [824, 0]
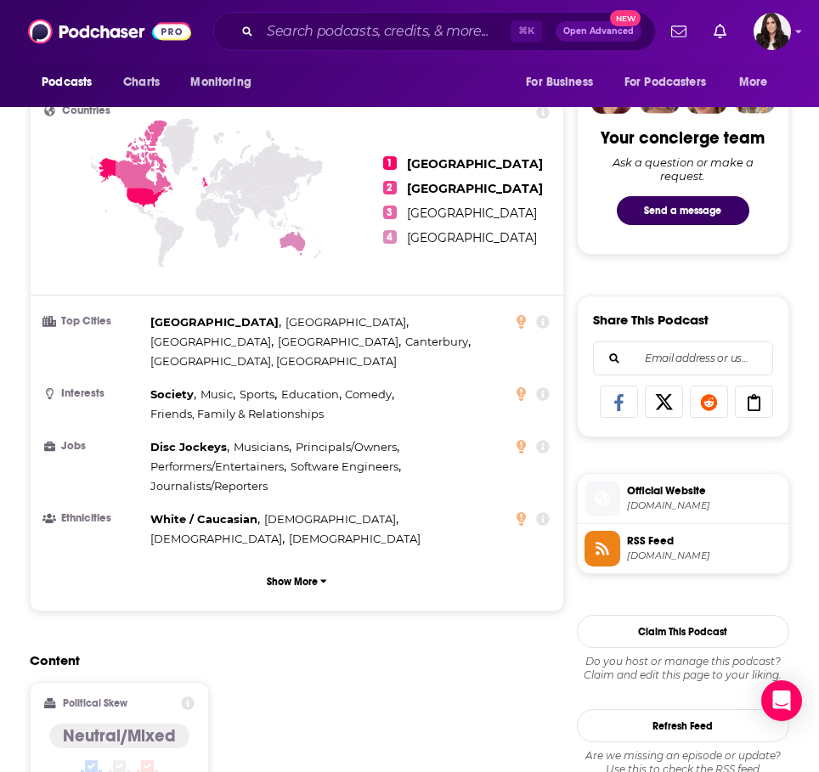
click at [670, 485] on span "Official Website" at bounding box center [704, 490] width 155 height 15
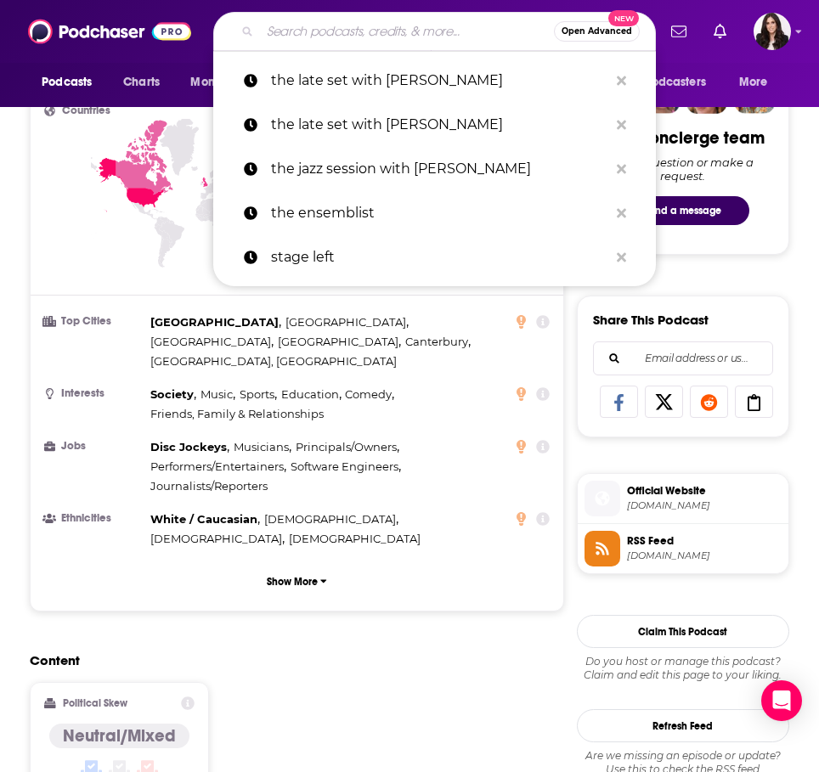
click at [328, 28] on input "Search podcasts, credits, & more..." at bounding box center [407, 31] width 294 height 27
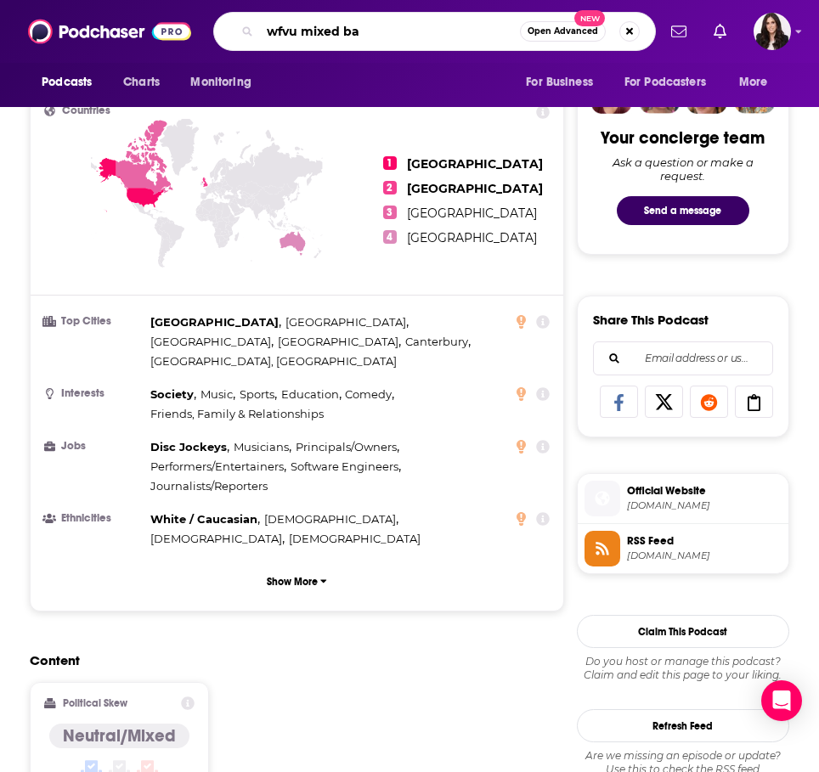
type input "wfvu mixed bag"
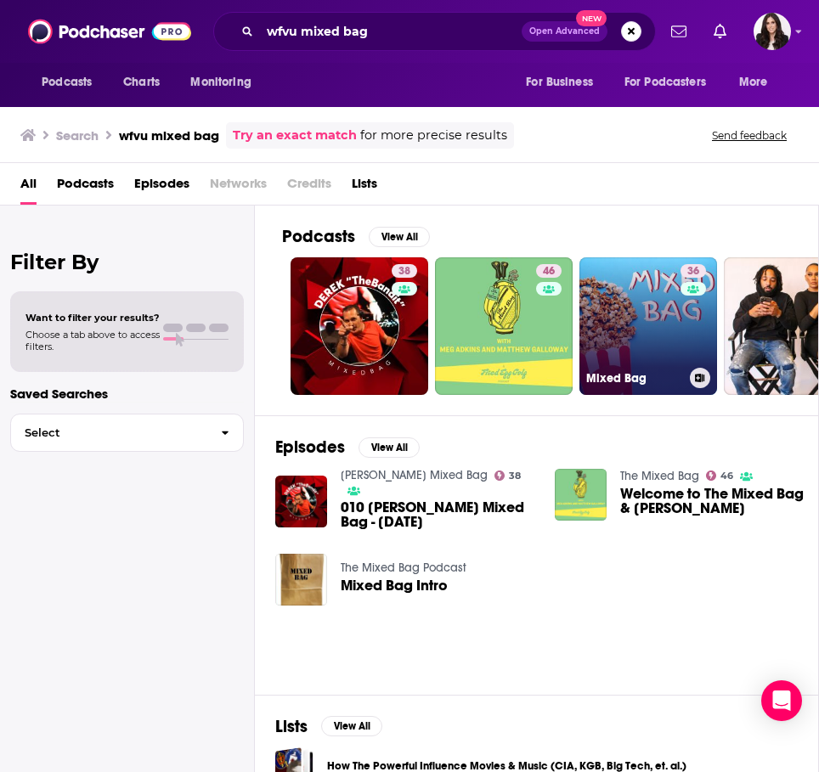
click at [627, 342] on link "36 Mixed Bag" at bounding box center [648, 326] width 138 height 138
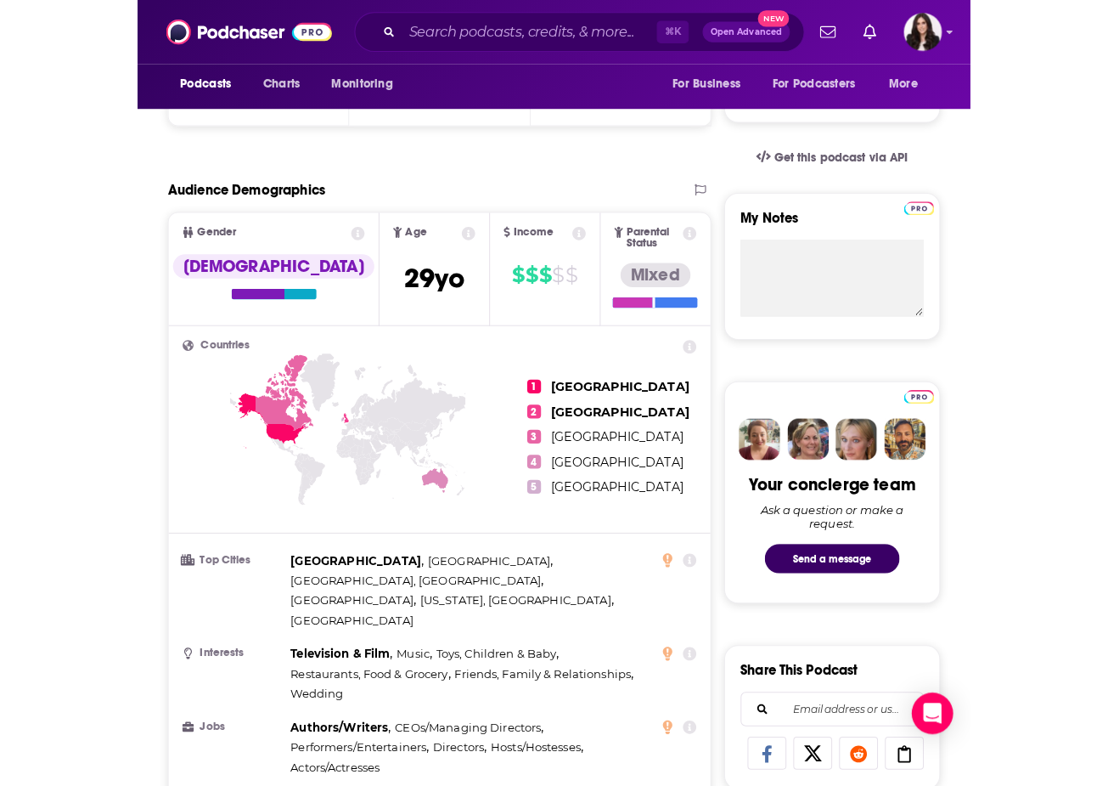
scroll to position [487, 0]
